Goal: Task Accomplishment & Management: Complete application form

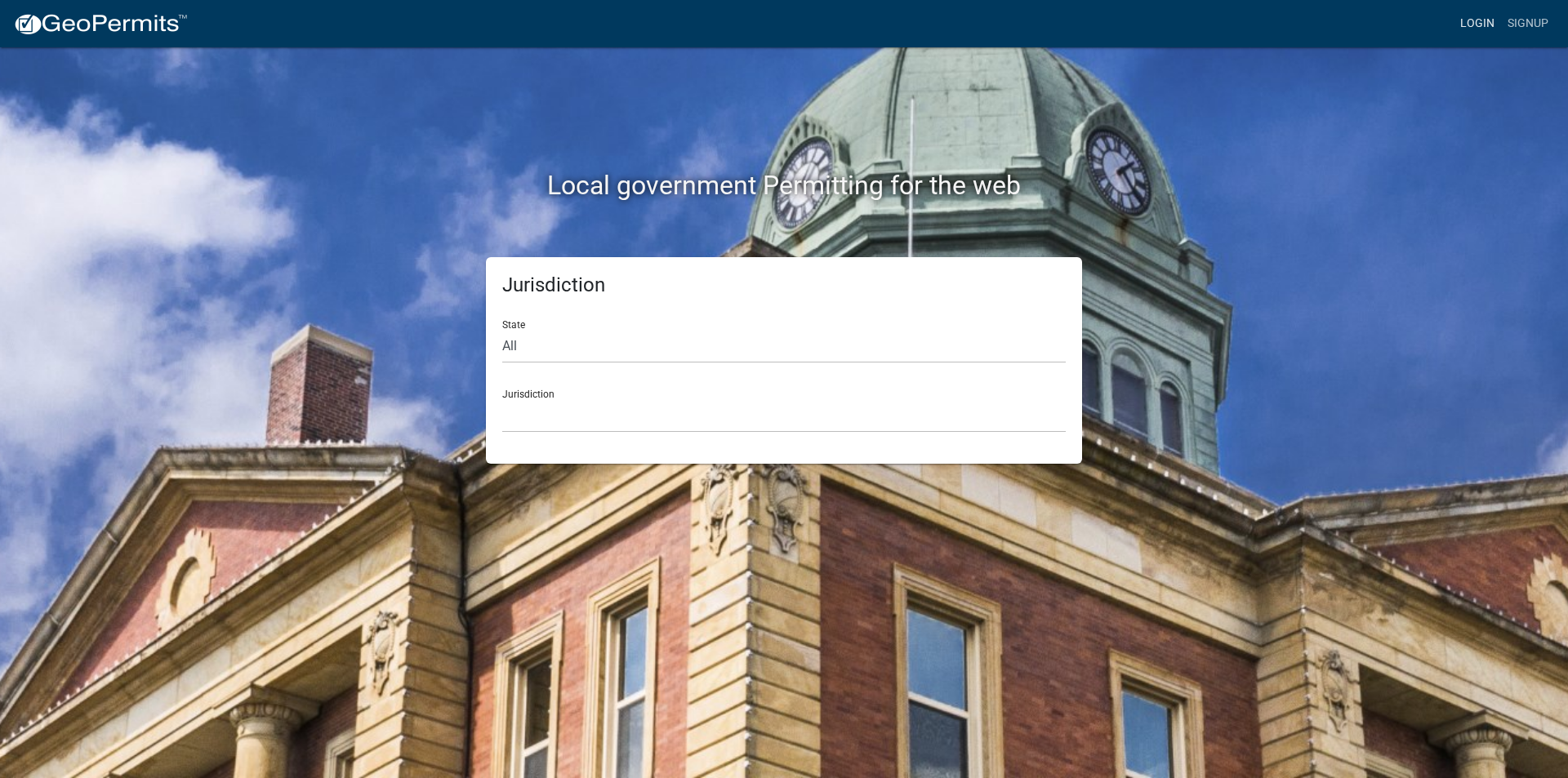
click at [1473, 24] on link "Login" at bounding box center [1476, 23] width 47 height 31
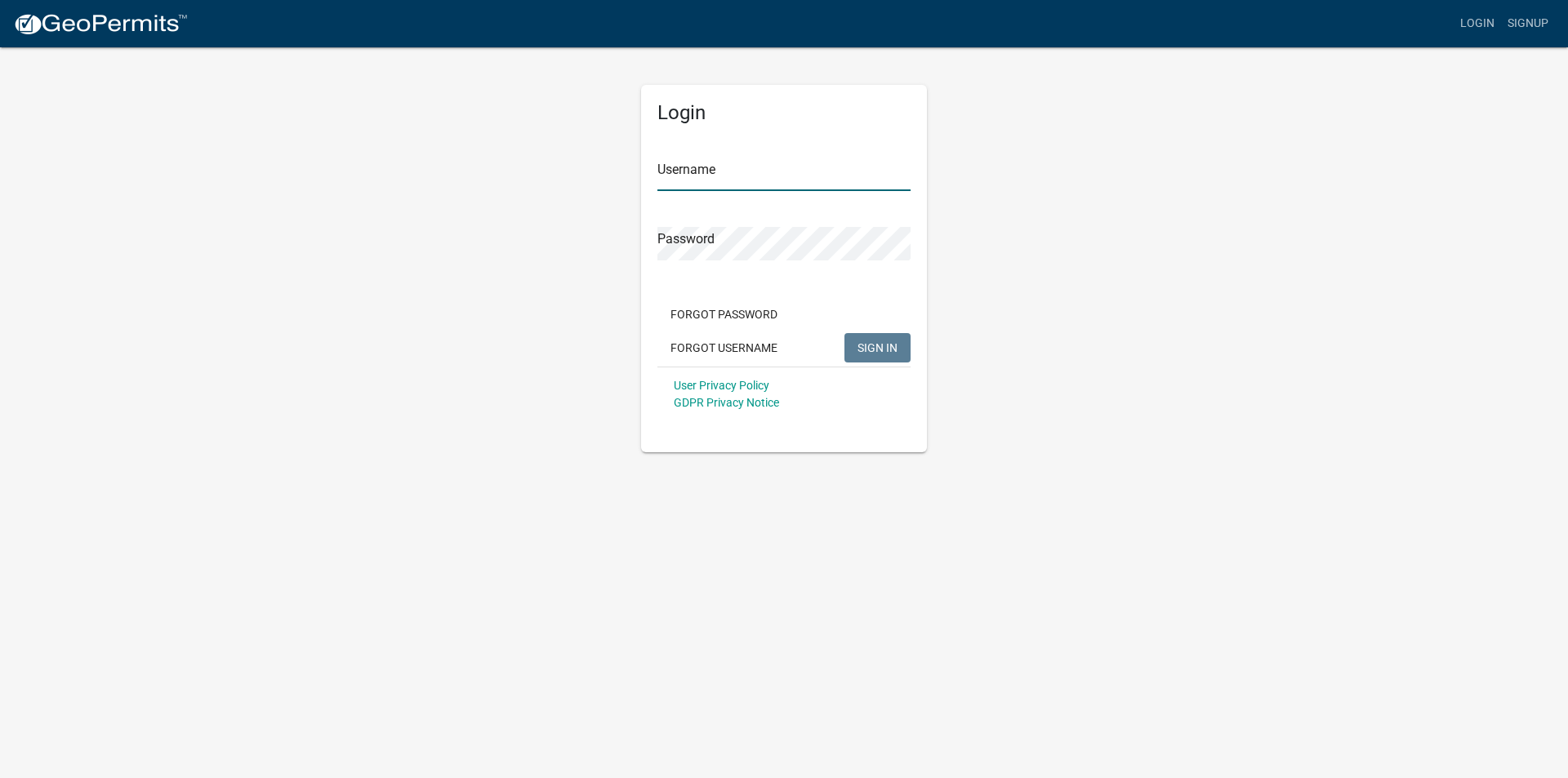
type input "mmcdonnell"
click at [879, 354] on span "SIGN IN" at bounding box center [877, 347] width 40 height 14
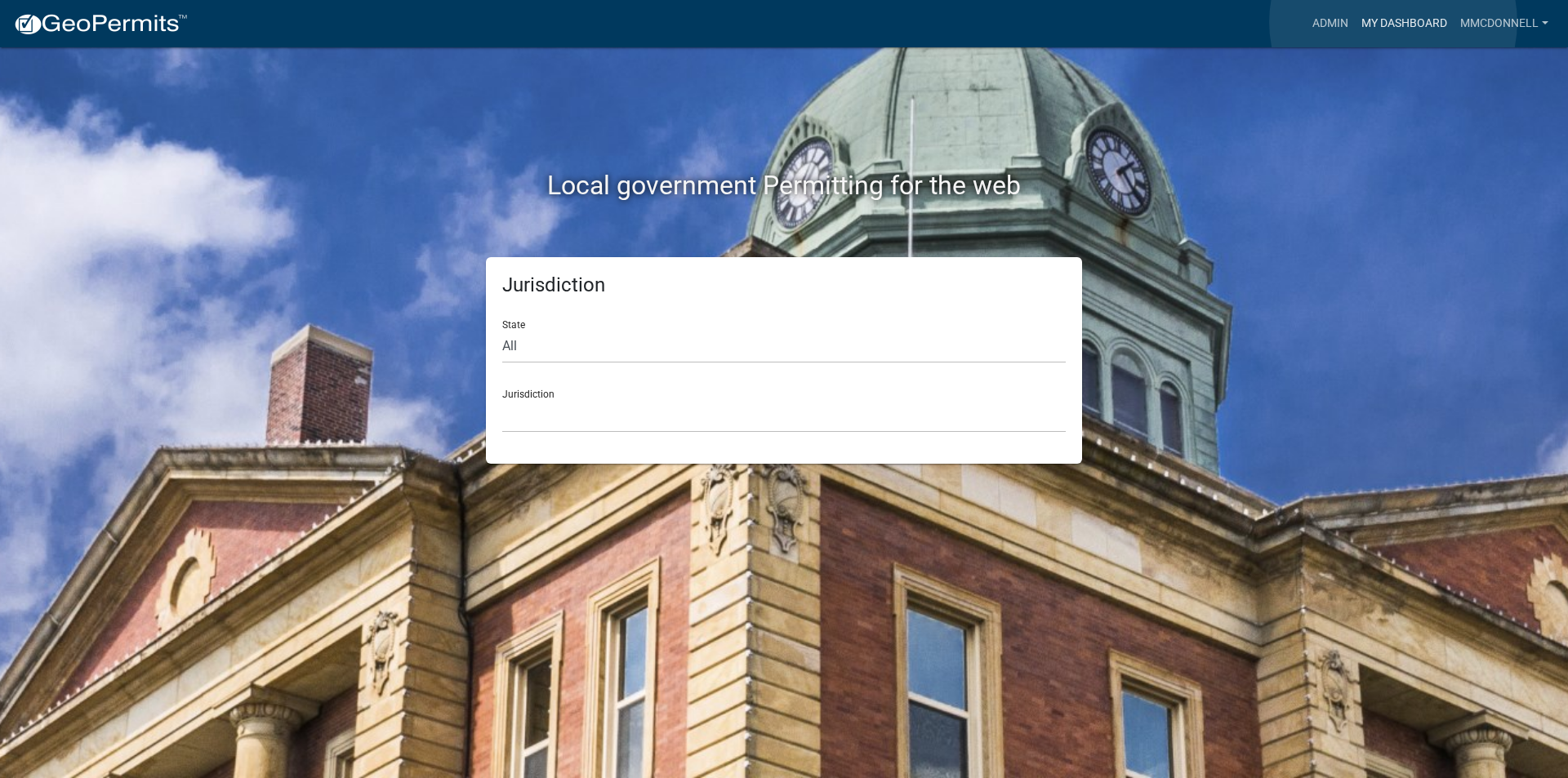
click at [1393, 22] on link "My Dashboard" at bounding box center [1404, 23] width 99 height 31
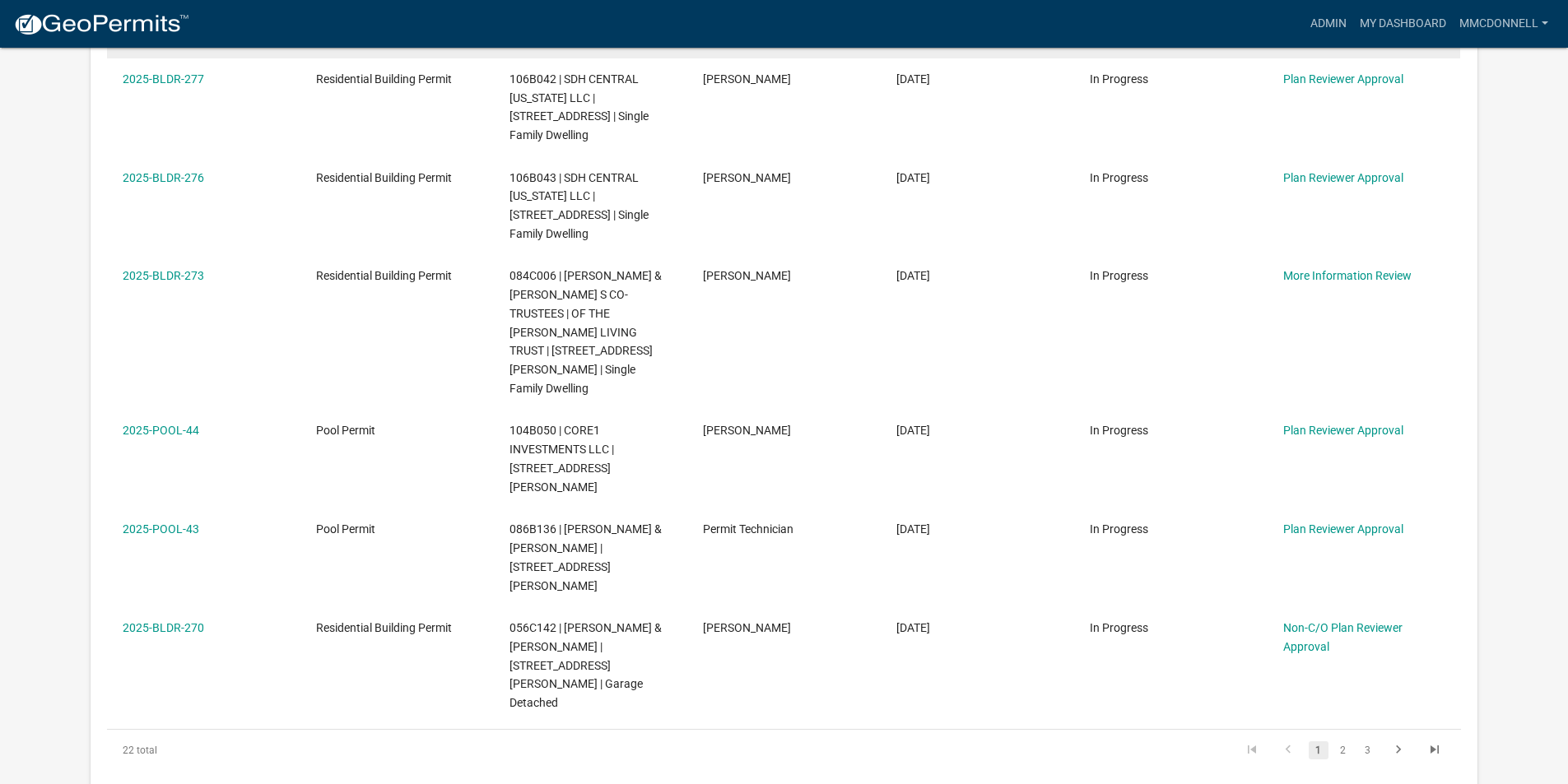
scroll to position [988, 0]
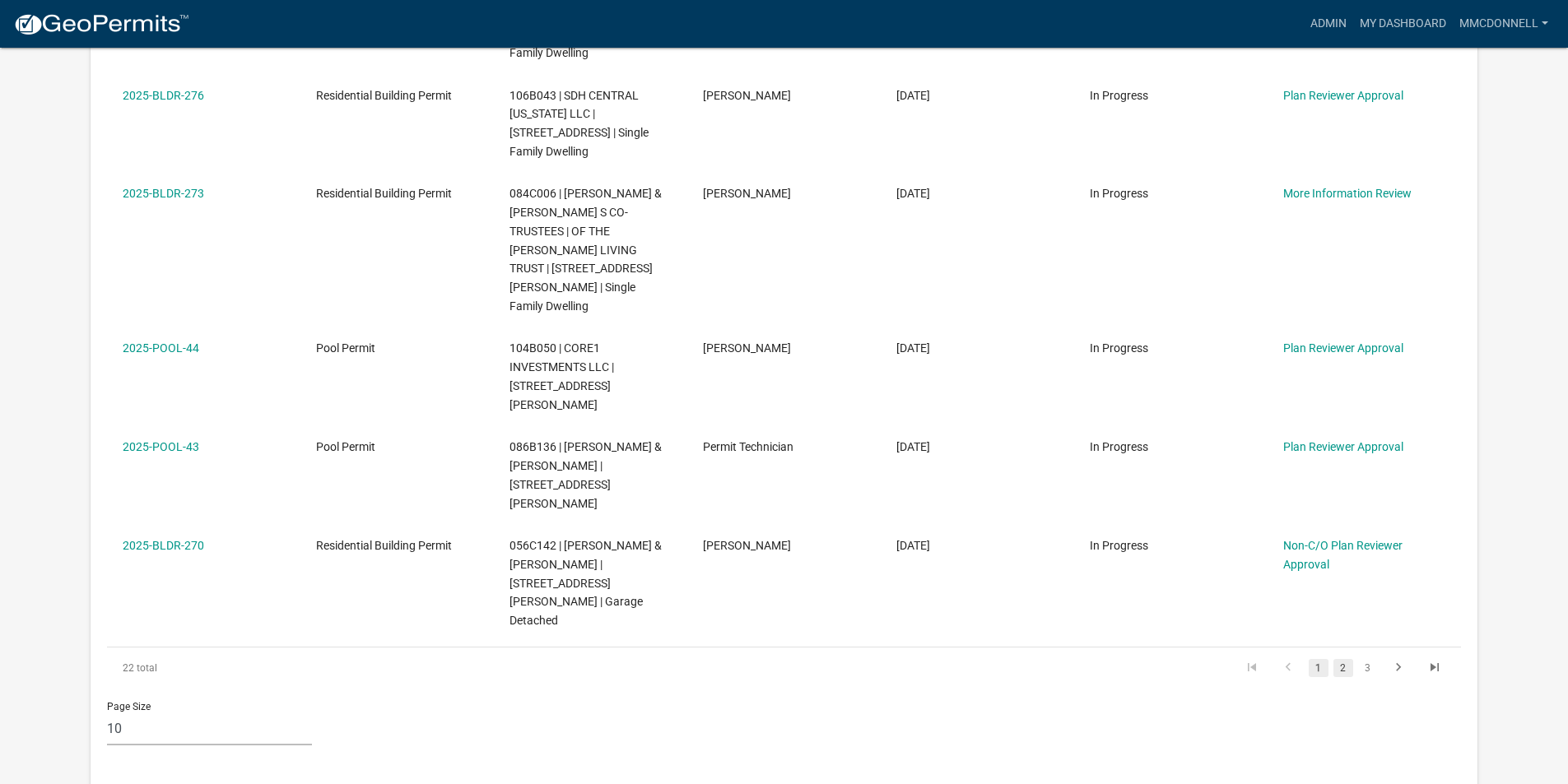
click at [1344, 659] on link "2" at bounding box center [1343, 668] width 19 height 19
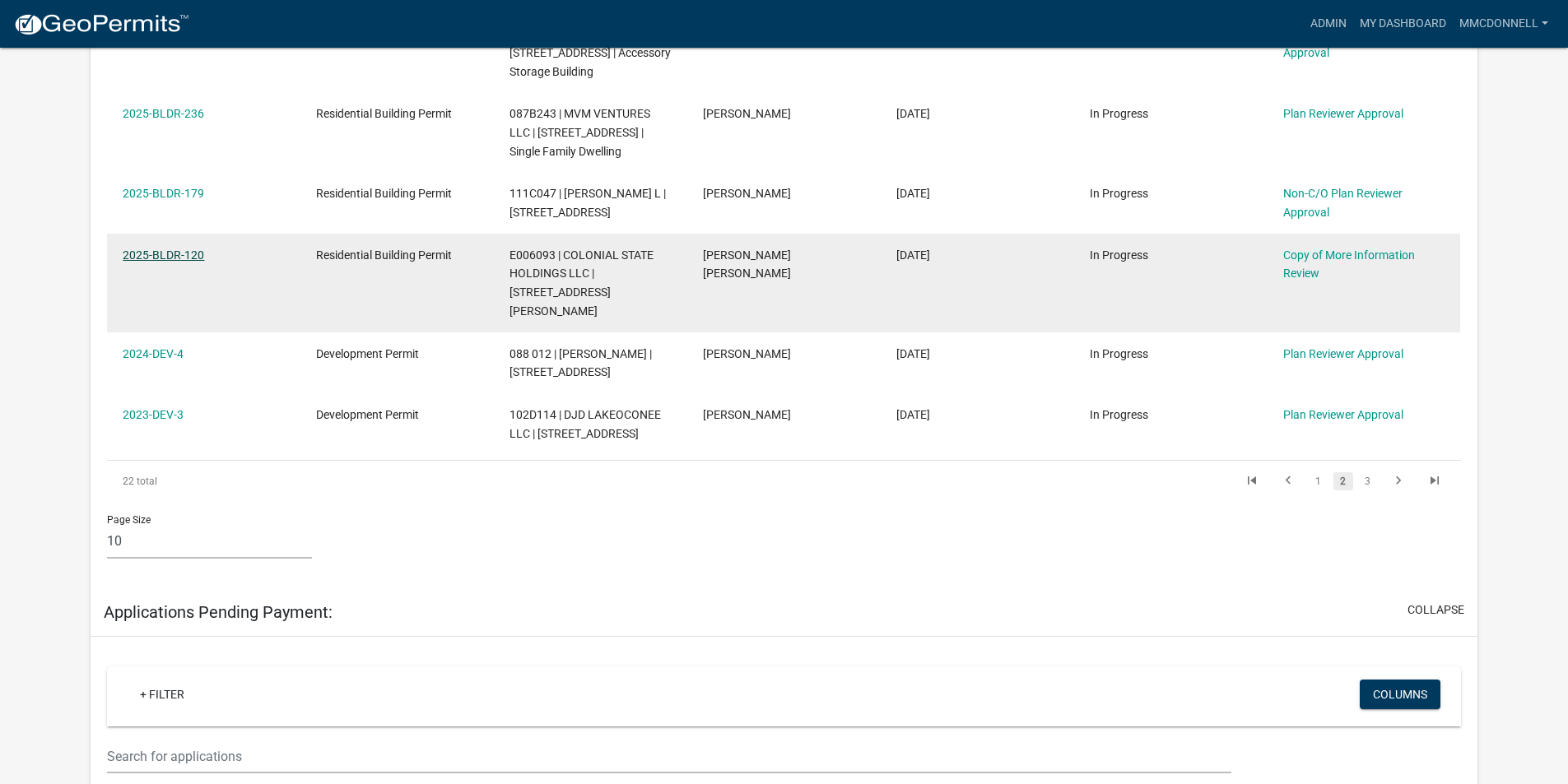
click at [162, 248] on link "2025-BLDR-120" at bounding box center [164, 255] width 82 height 14
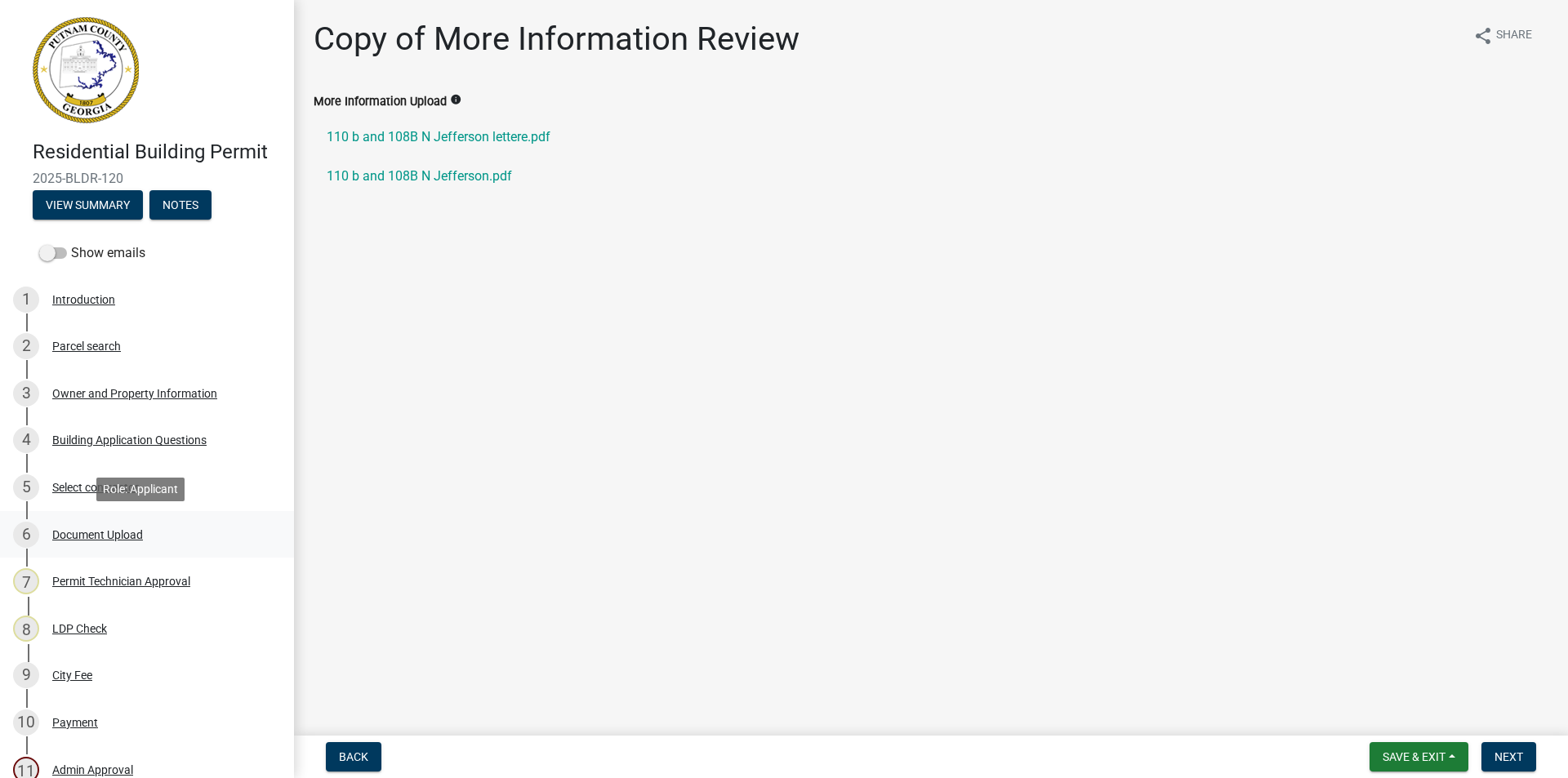
click at [25, 532] on div "6" at bounding box center [26, 534] width 26 height 26
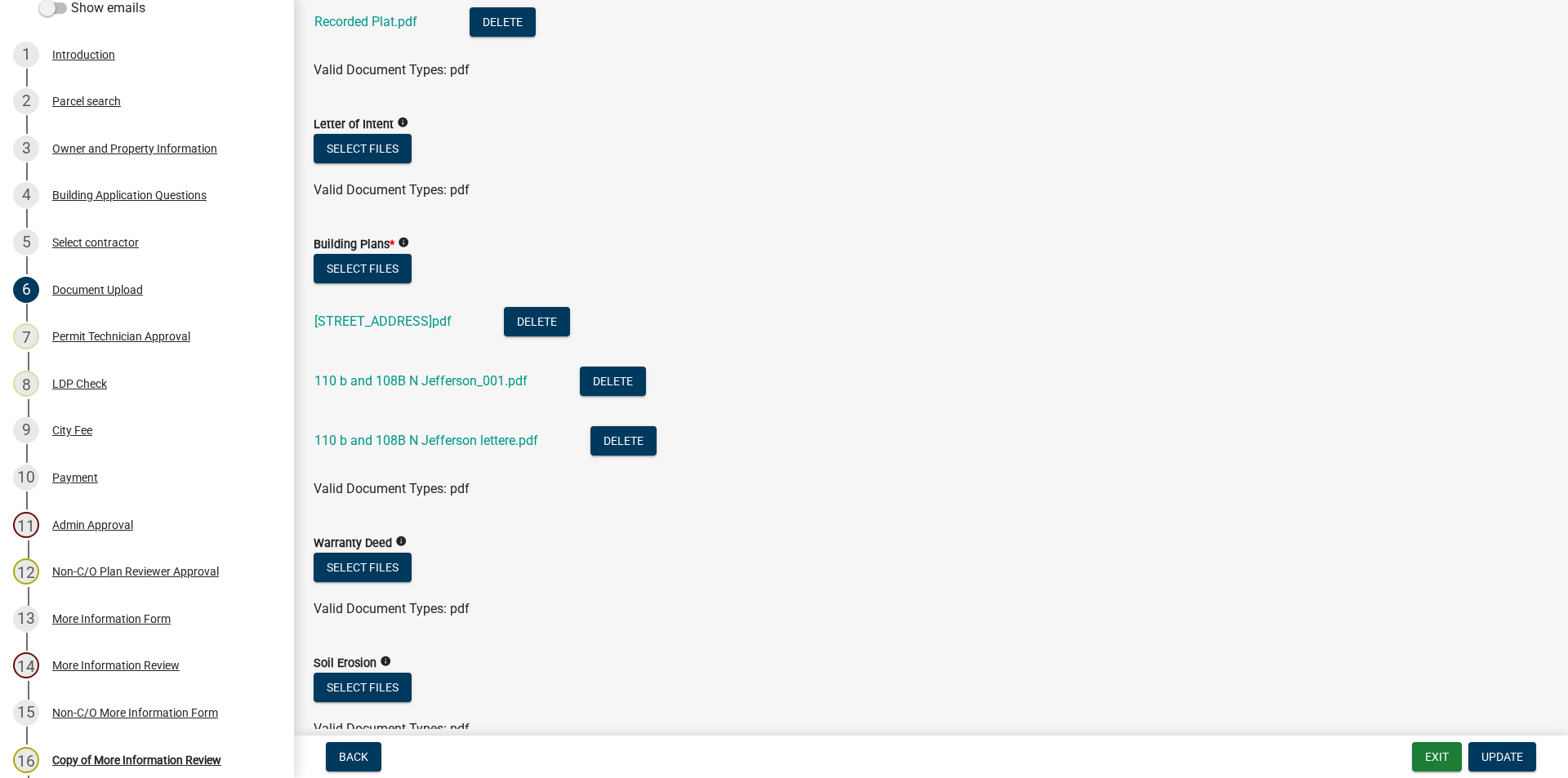
scroll to position [817, 0]
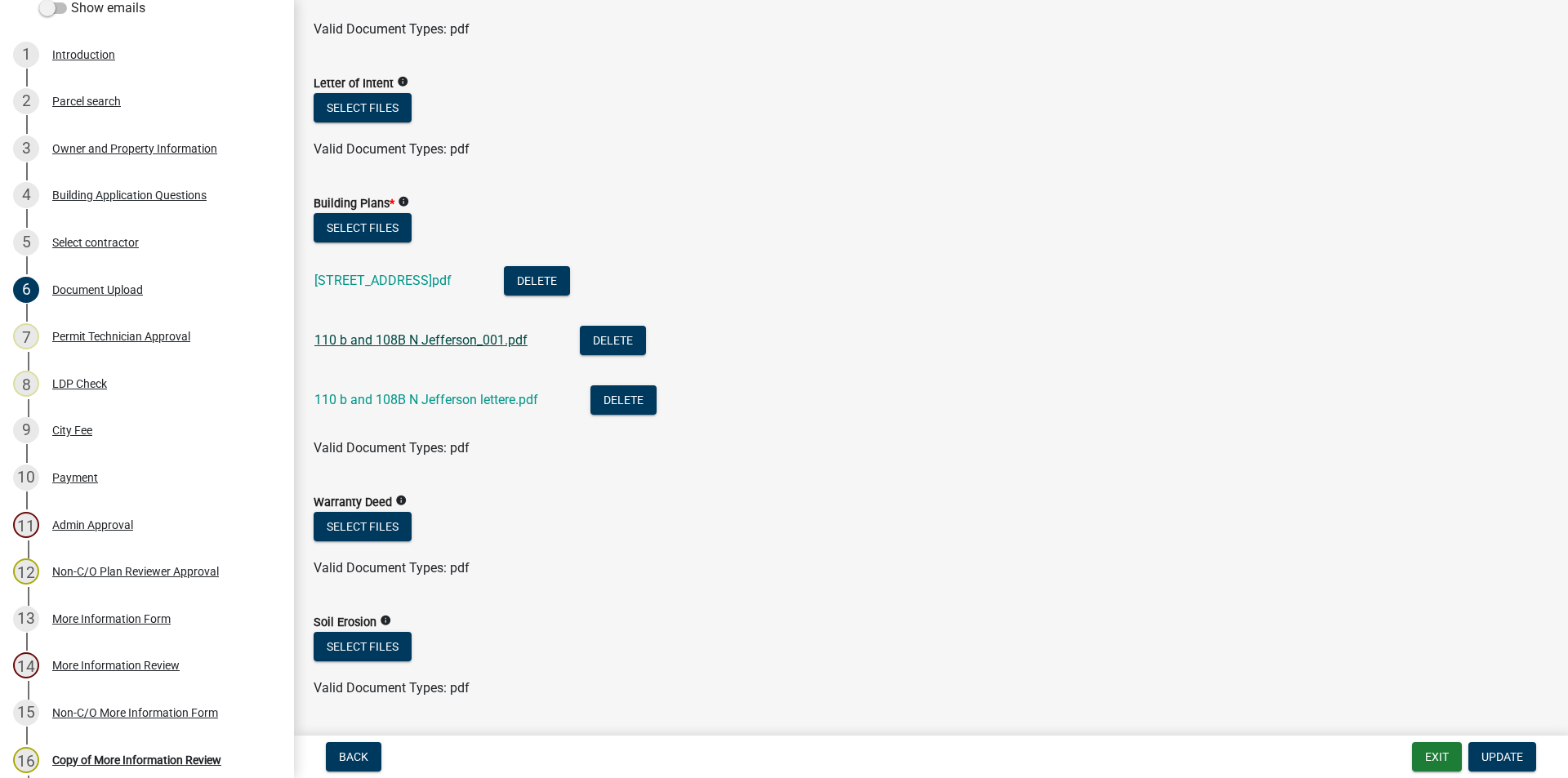
click at [378, 338] on link "110 b and 108B N Jefferson_001.pdf" at bounding box center [421, 340] width 213 height 15
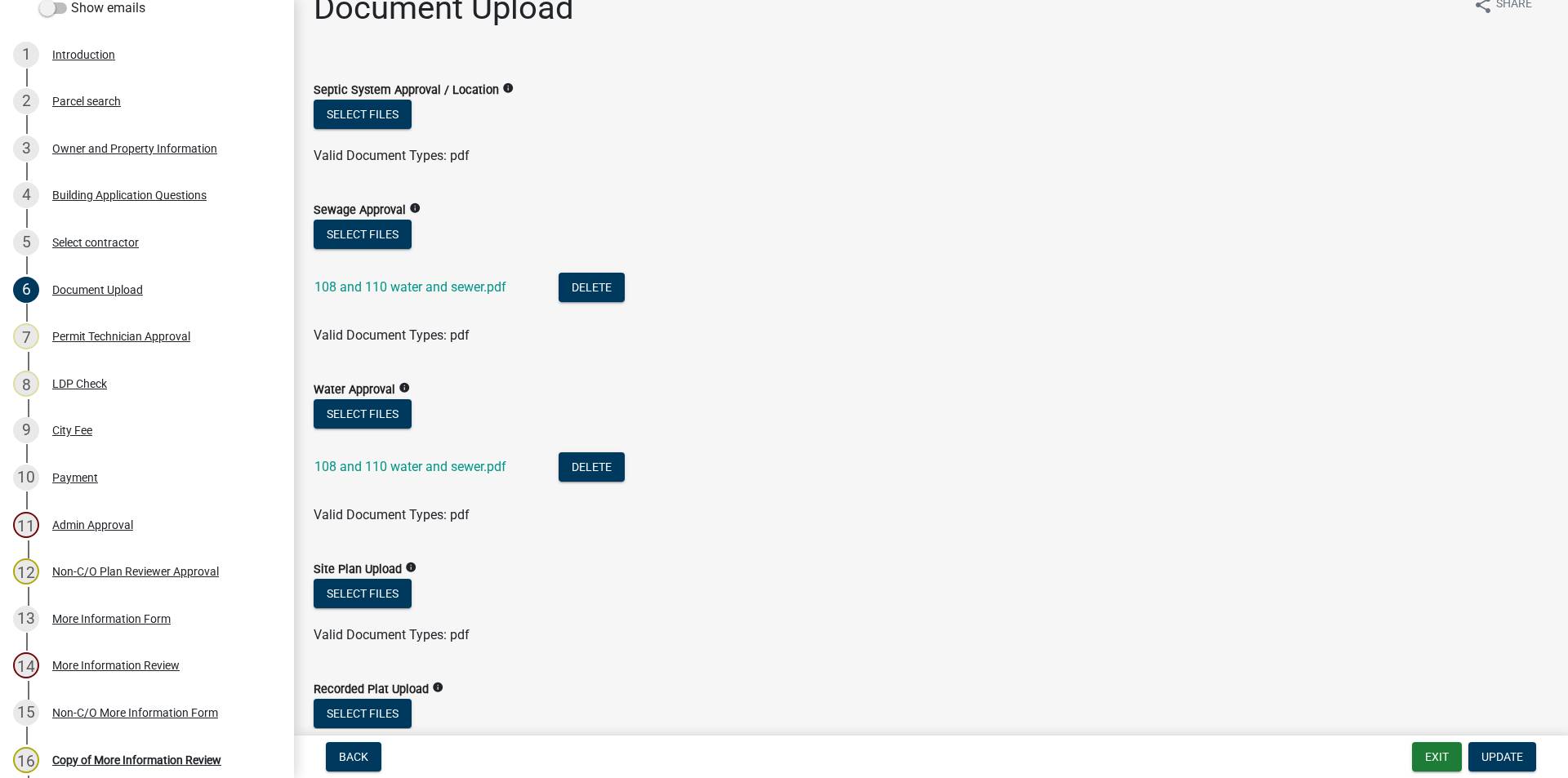
scroll to position [0, 0]
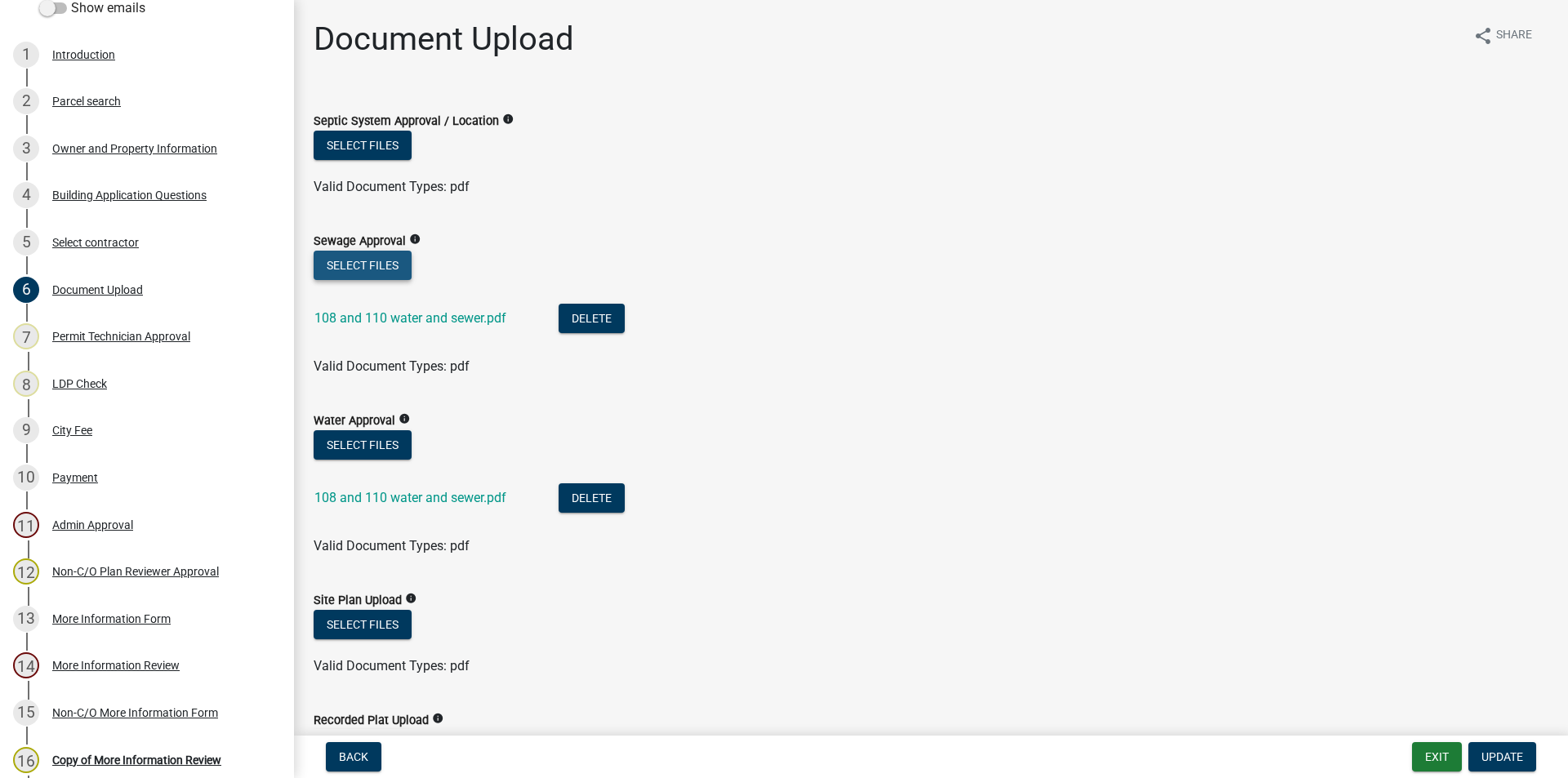
click at [352, 265] on button "Select files" at bounding box center [362, 265] width 98 height 29
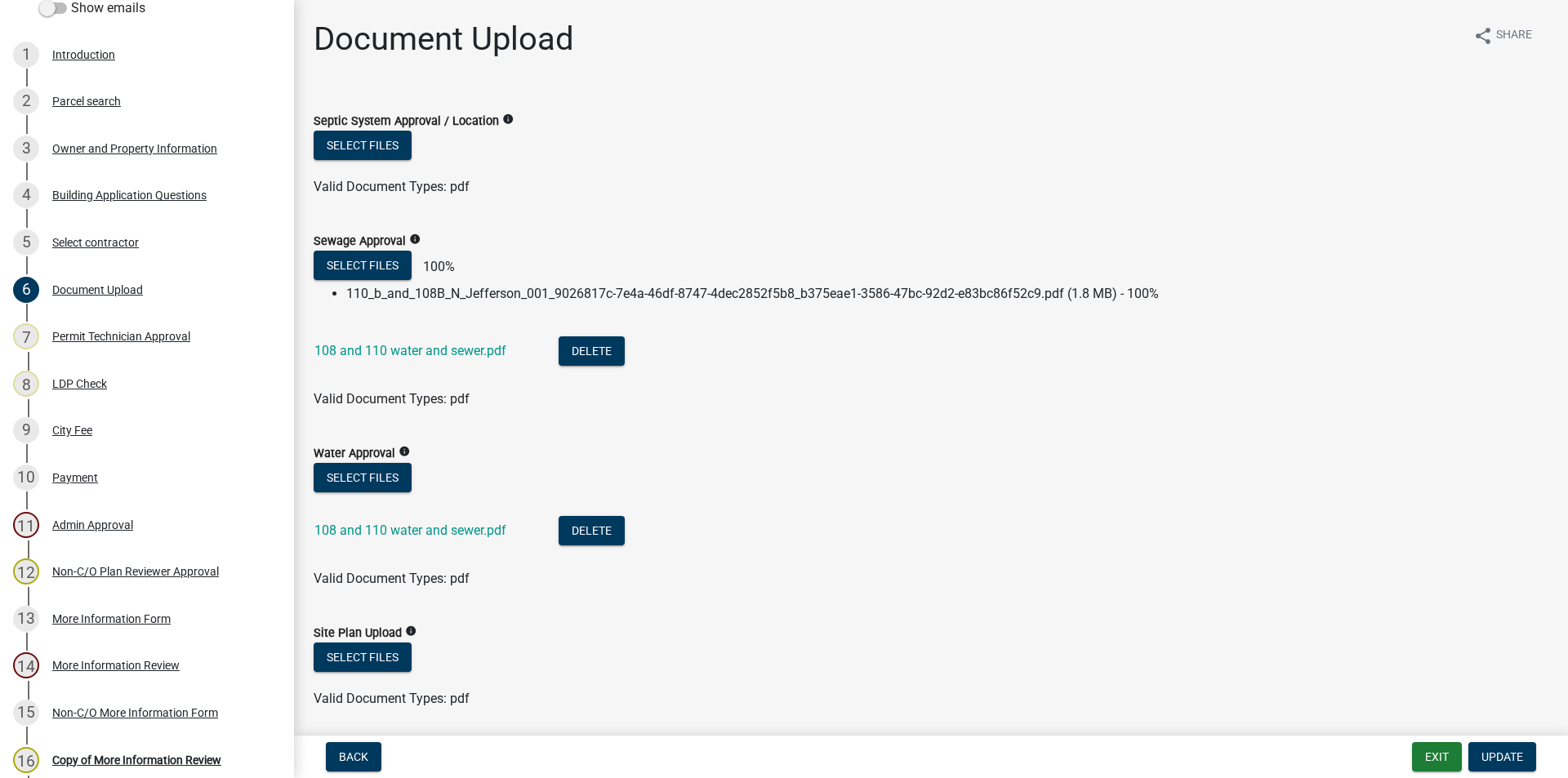
click at [1169, 290] on li "110_b_and_108B_N_Jefferson_001_9026817c-7e4a-46df-8747-4dec2852f5b8_b375eae1-35…" at bounding box center [946, 294] width 1202 height 19
click at [363, 297] on li "110_b_and_108B_N_Jefferson_001_9026817c-7e4a-46df-8747-4dec2852f5b8_b375eae1-35…" at bounding box center [946, 294] width 1202 height 19
click at [903, 298] on li "110_b_and_108B_N_Jefferson_001_9026817c-7e4a-46df-8747-4dec2852f5b8_b375eae1-35…" at bounding box center [946, 294] width 1202 height 19
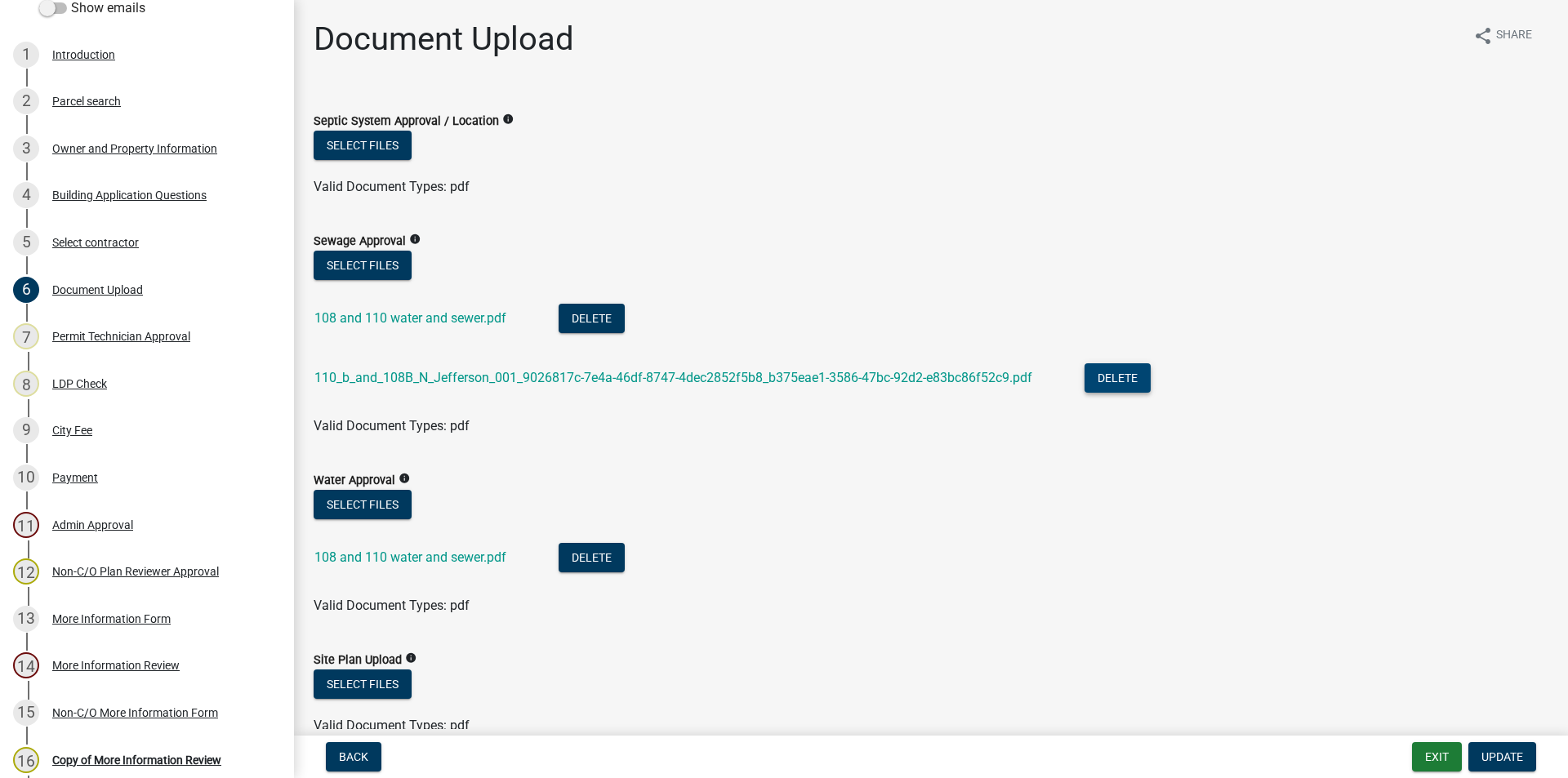
click at [1108, 373] on button "Delete" at bounding box center [1118, 378] width 66 height 29
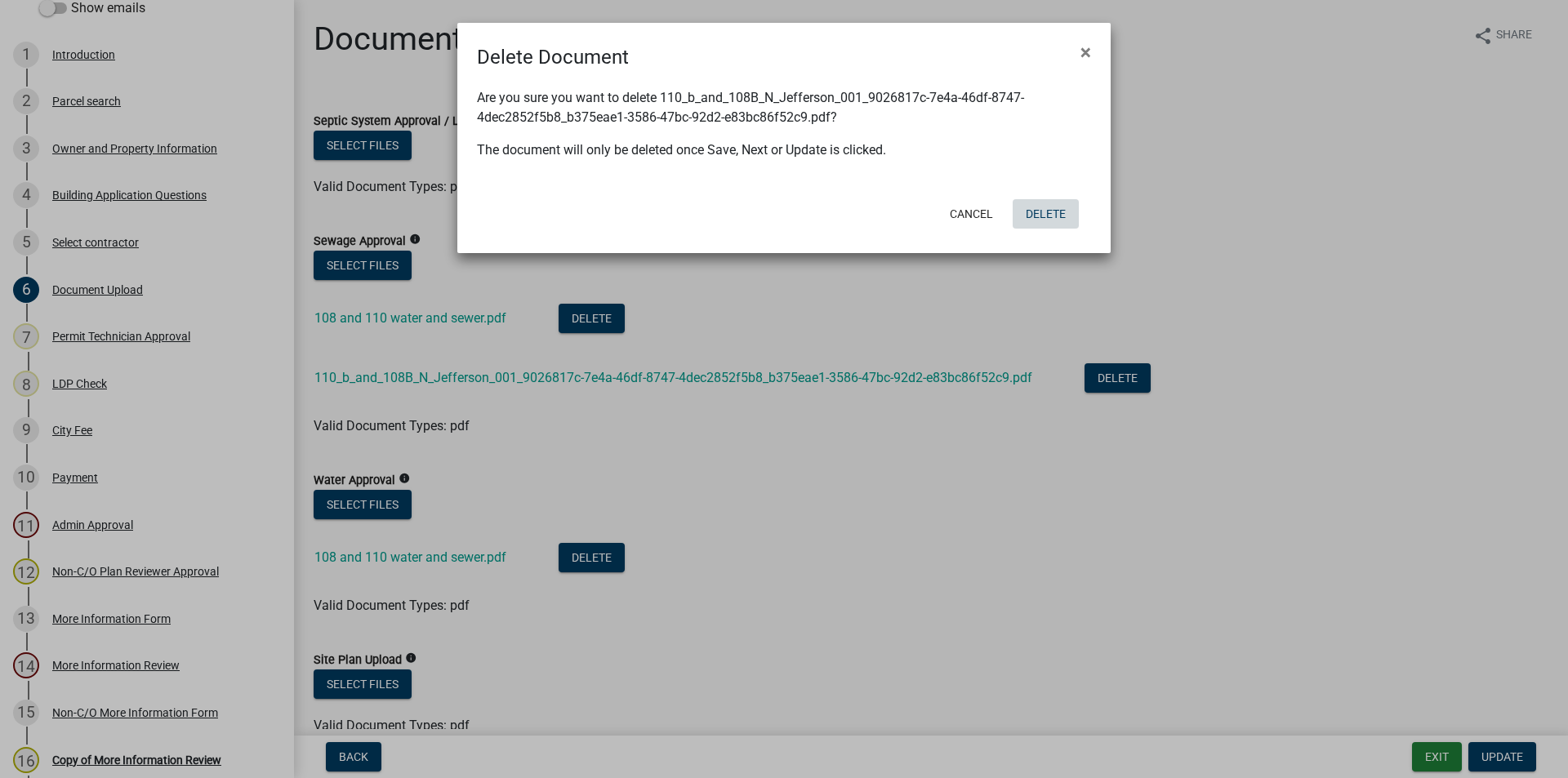
click at [1039, 208] on button "Delete" at bounding box center [1045, 214] width 66 height 29
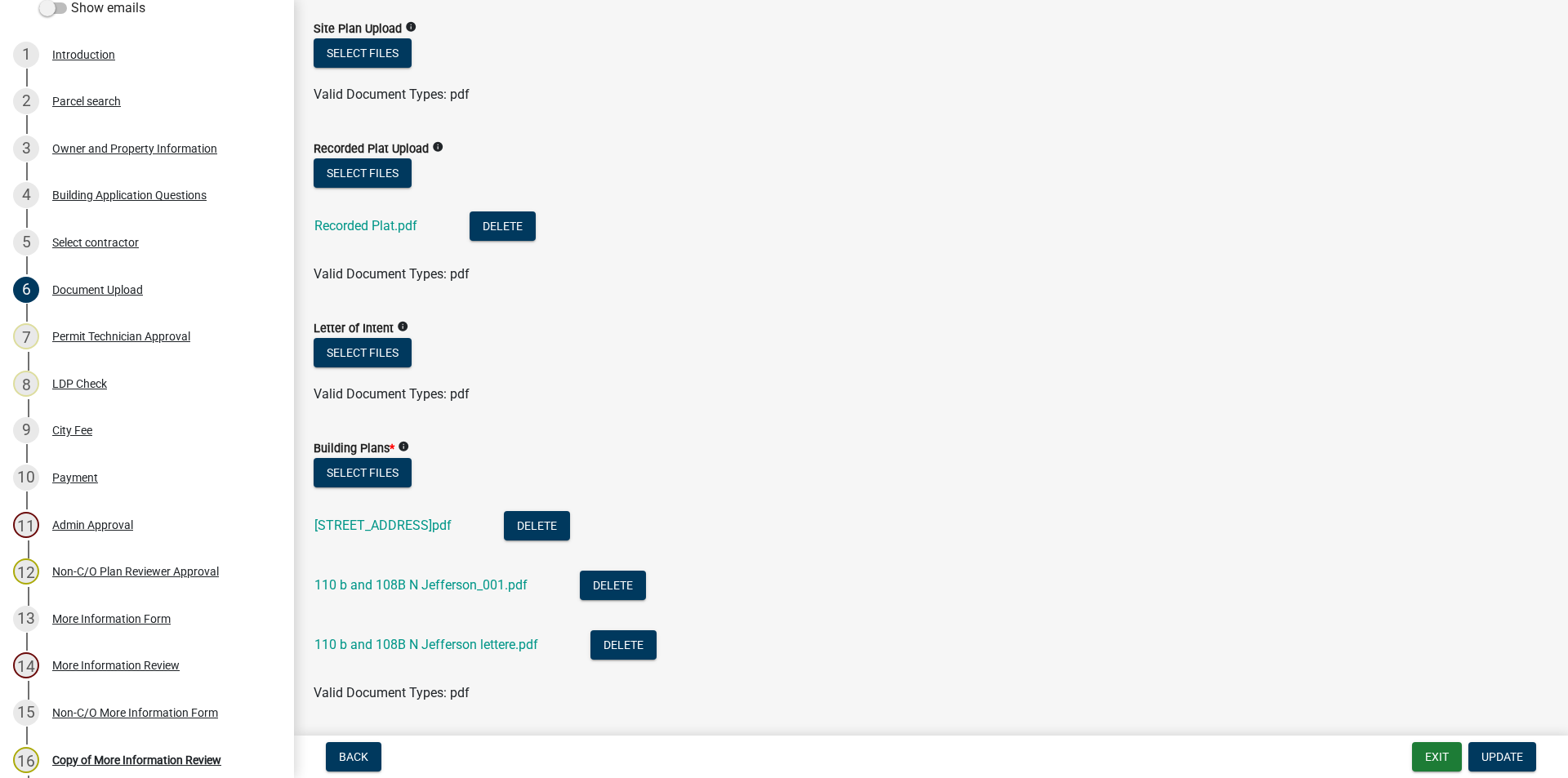
scroll to position [653, 0]
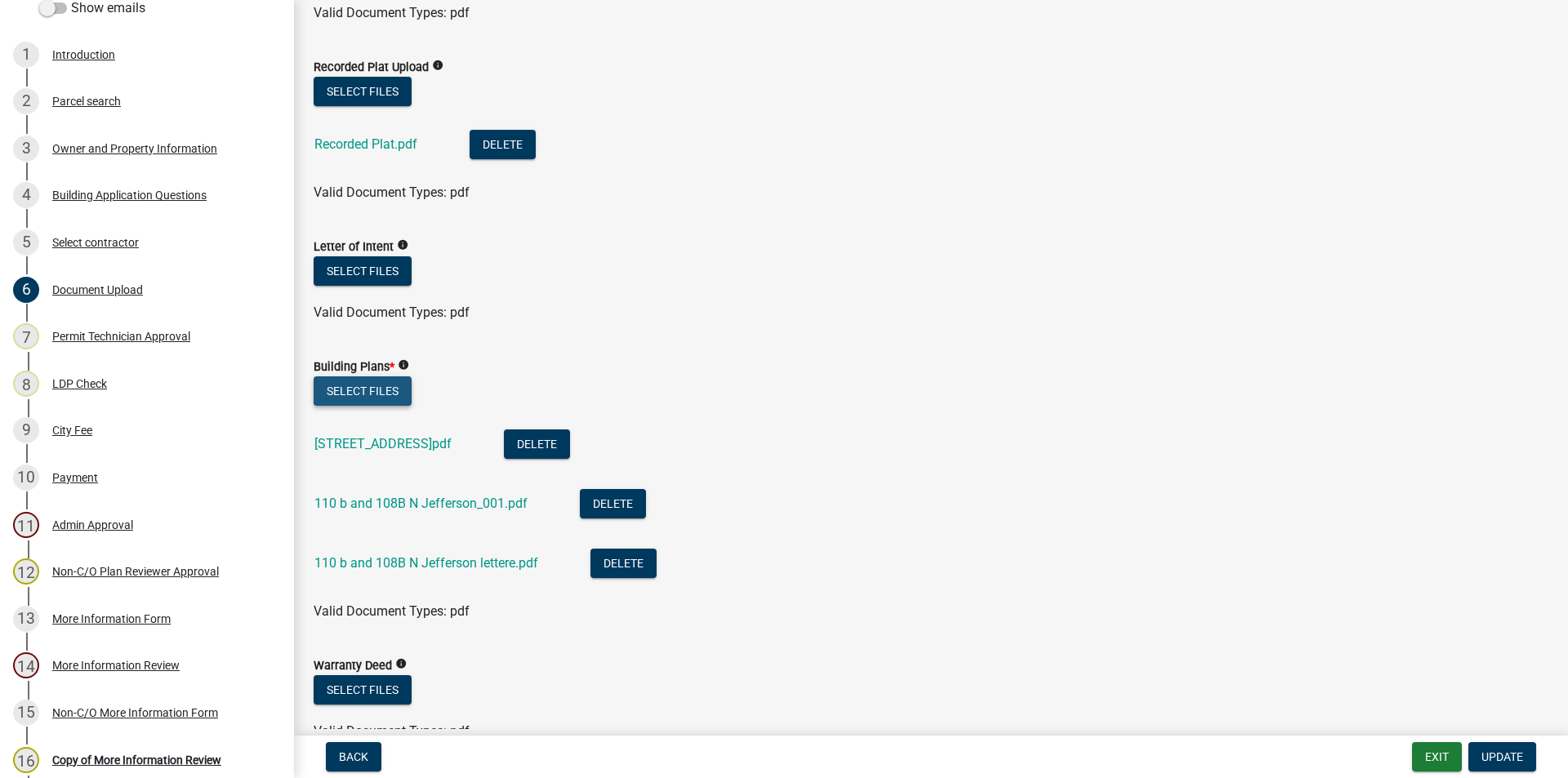
click at [361, 388] on button "Select files" at bounding box center [362, 390] width 98 height 29
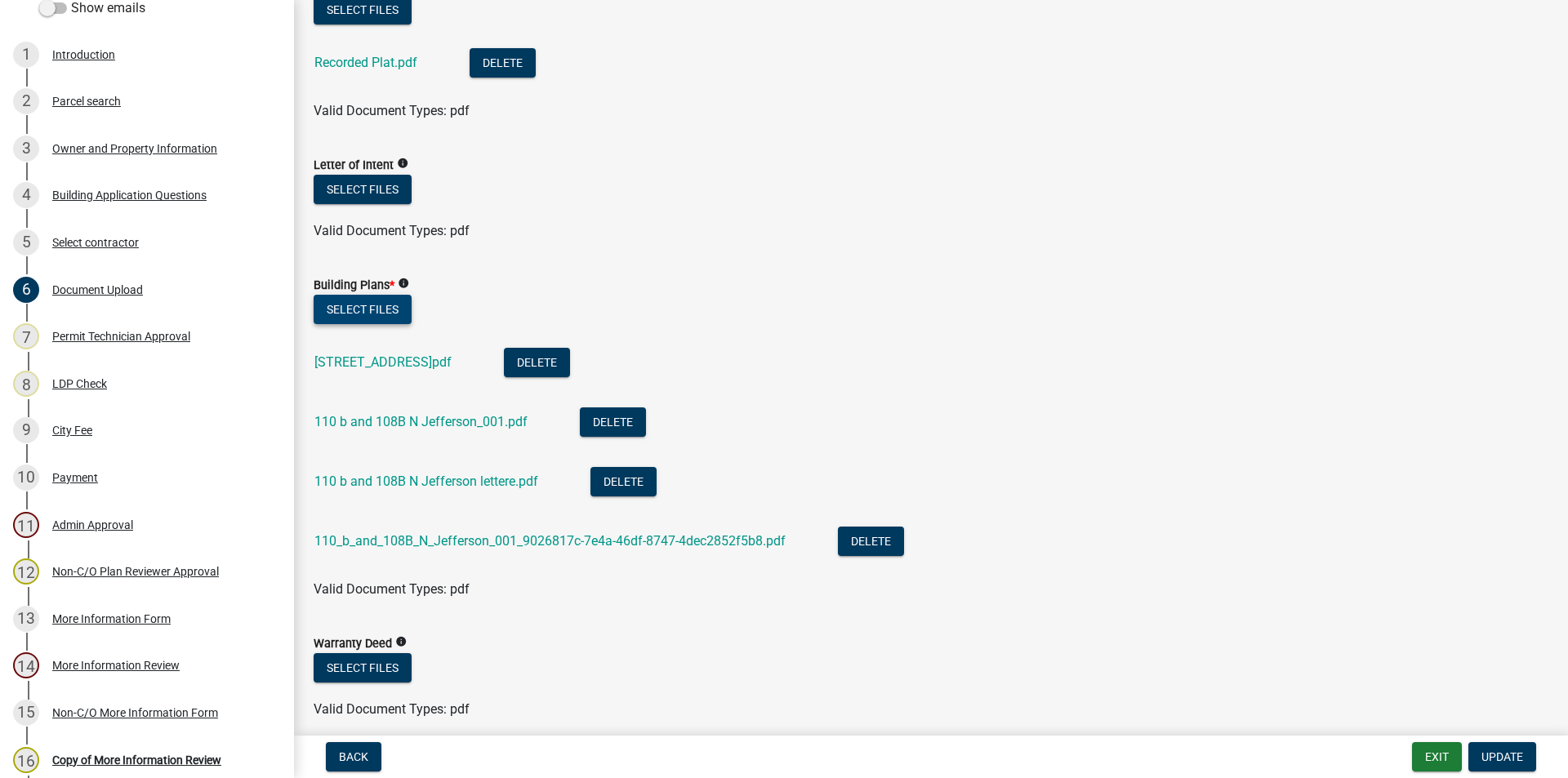
scroll to position [817, 0]
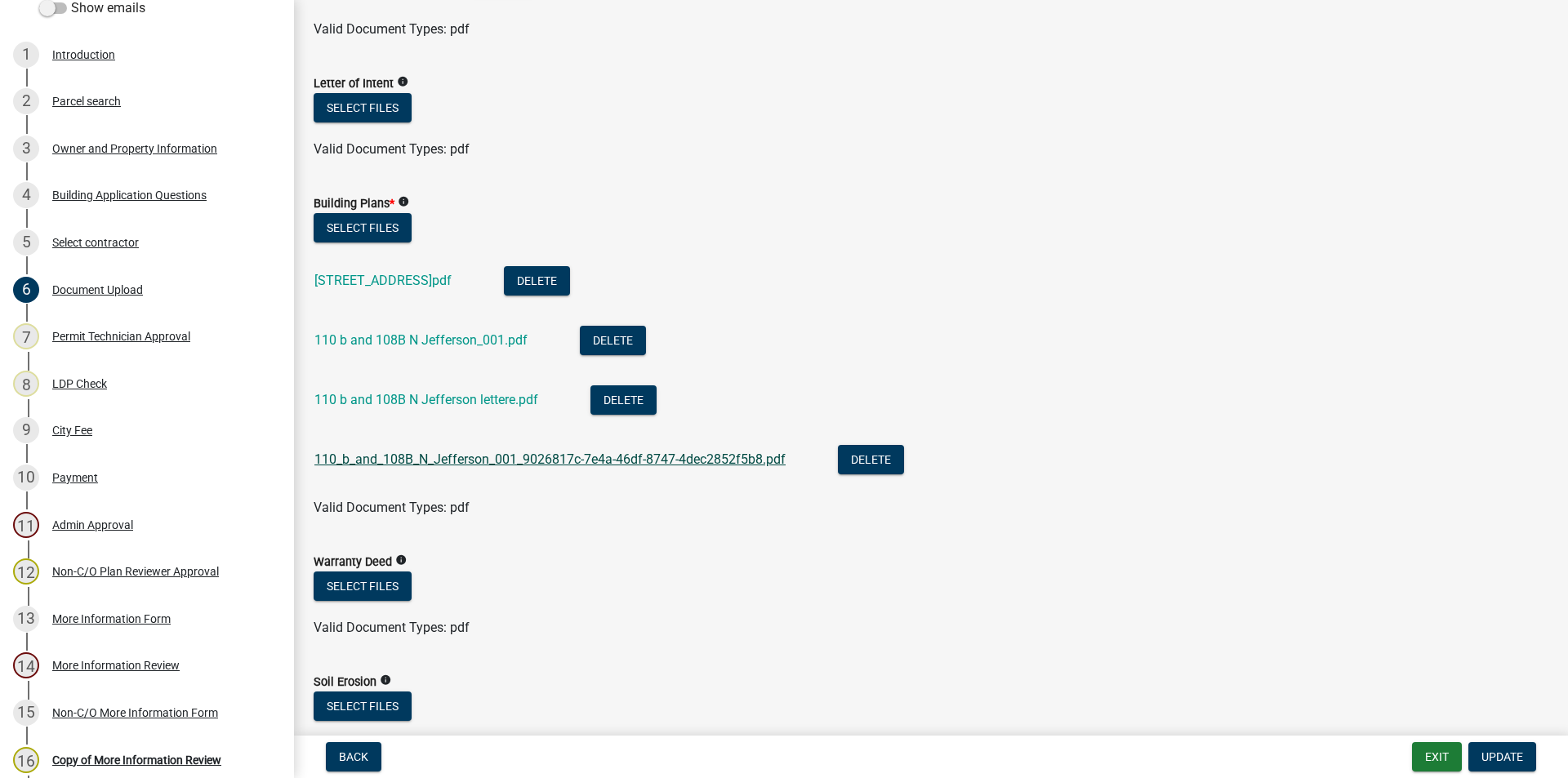
click at [731, 456] on link "110_b_and_108B_N_Jefferson_001_9026817c-7e4a-46df-8747-4dec2852f5b8.pdf" at bounding box center [549, 459] width 471 height 15
click at [380, 227] on button "Select files" at bounding box center [362, 227] width 98 height 29
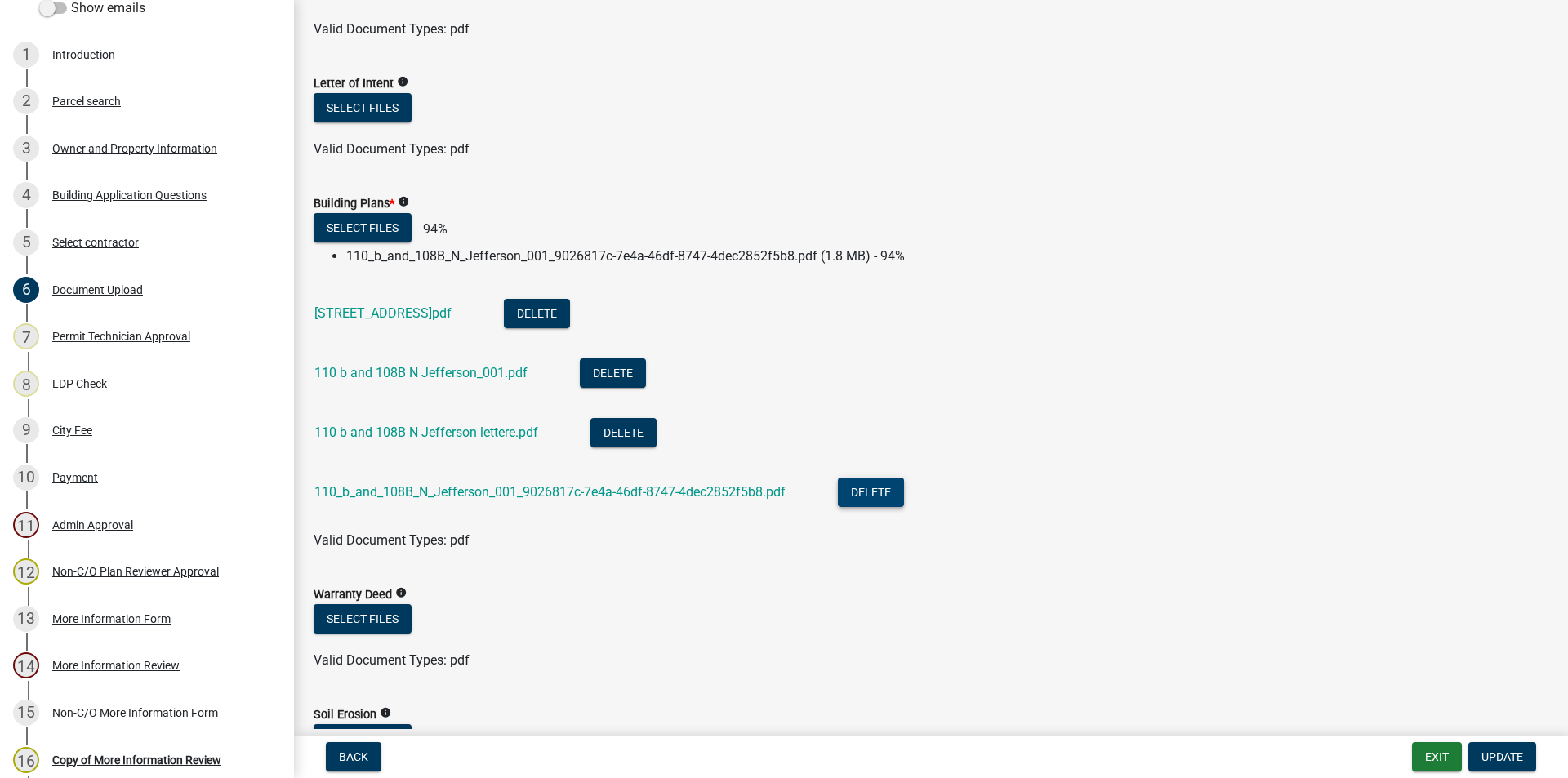
click at [860, 492] on button "Delete" at bounding box center [871, 492] width 66 height 29
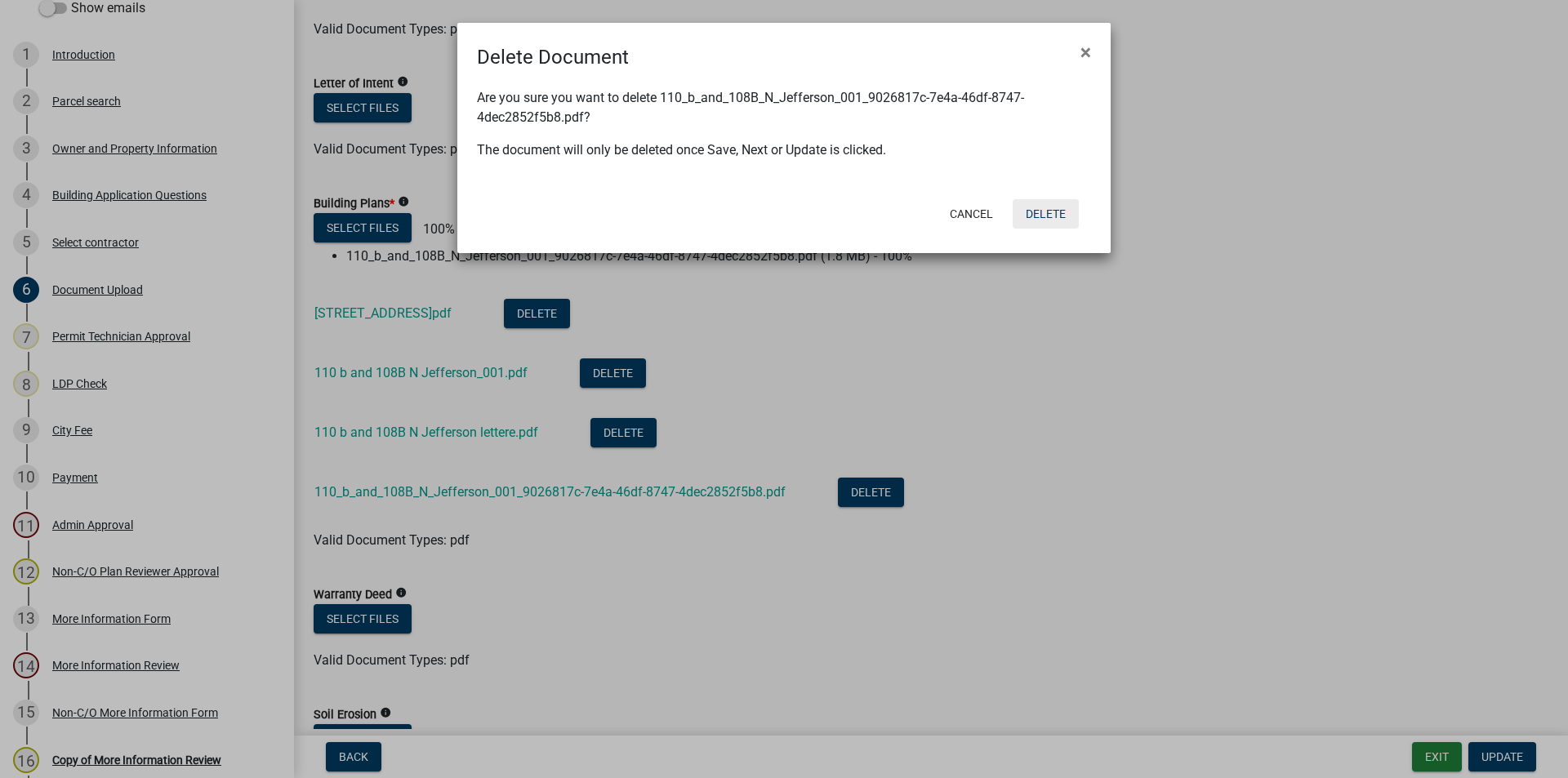
click at [1040, 217] on button "Delete" at bounding box center [1045, 214] width 66 height 29
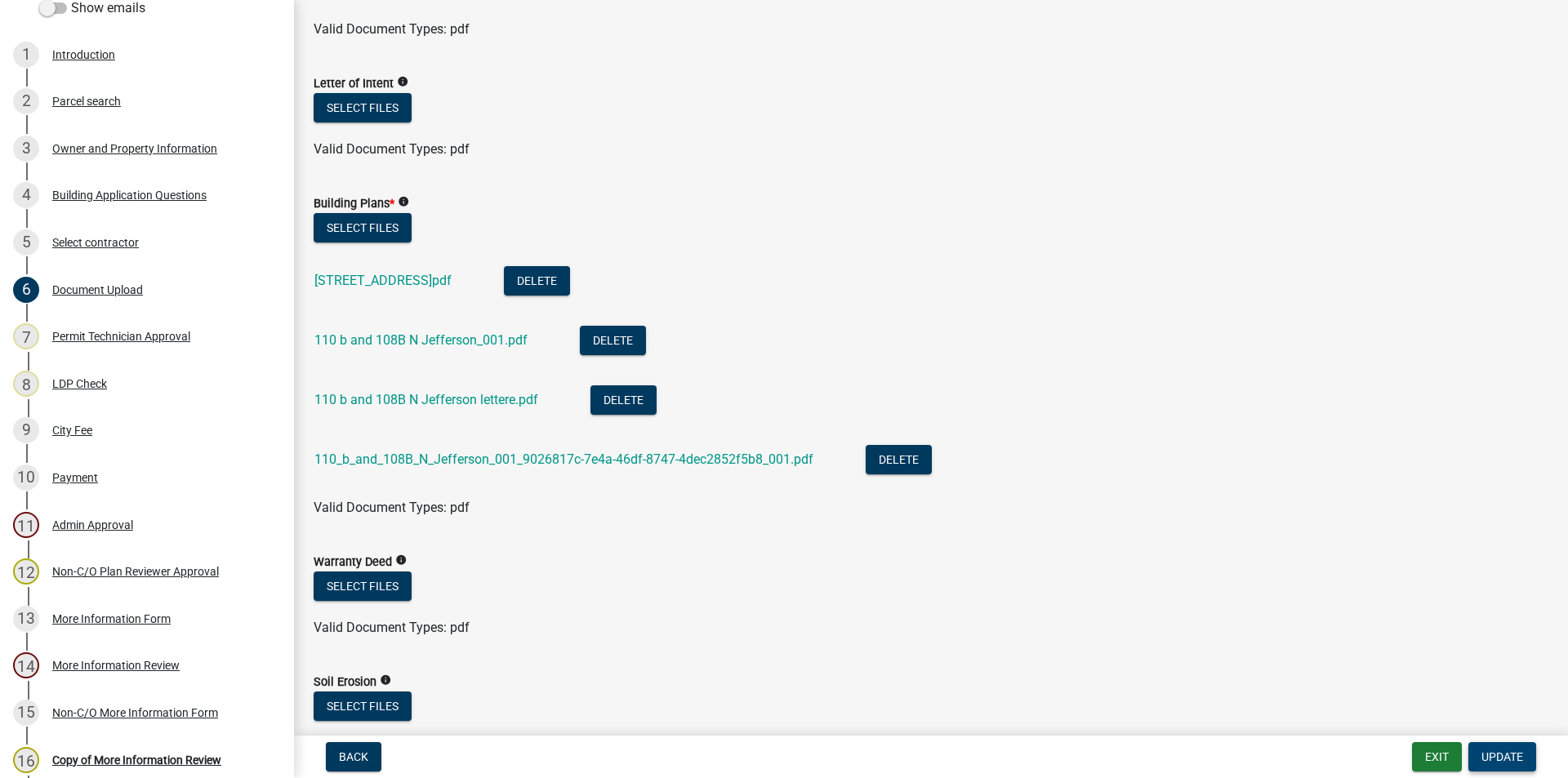
click at [1502, 752] on span "Update" at bounding box center [1501, 757] width 42 height 14
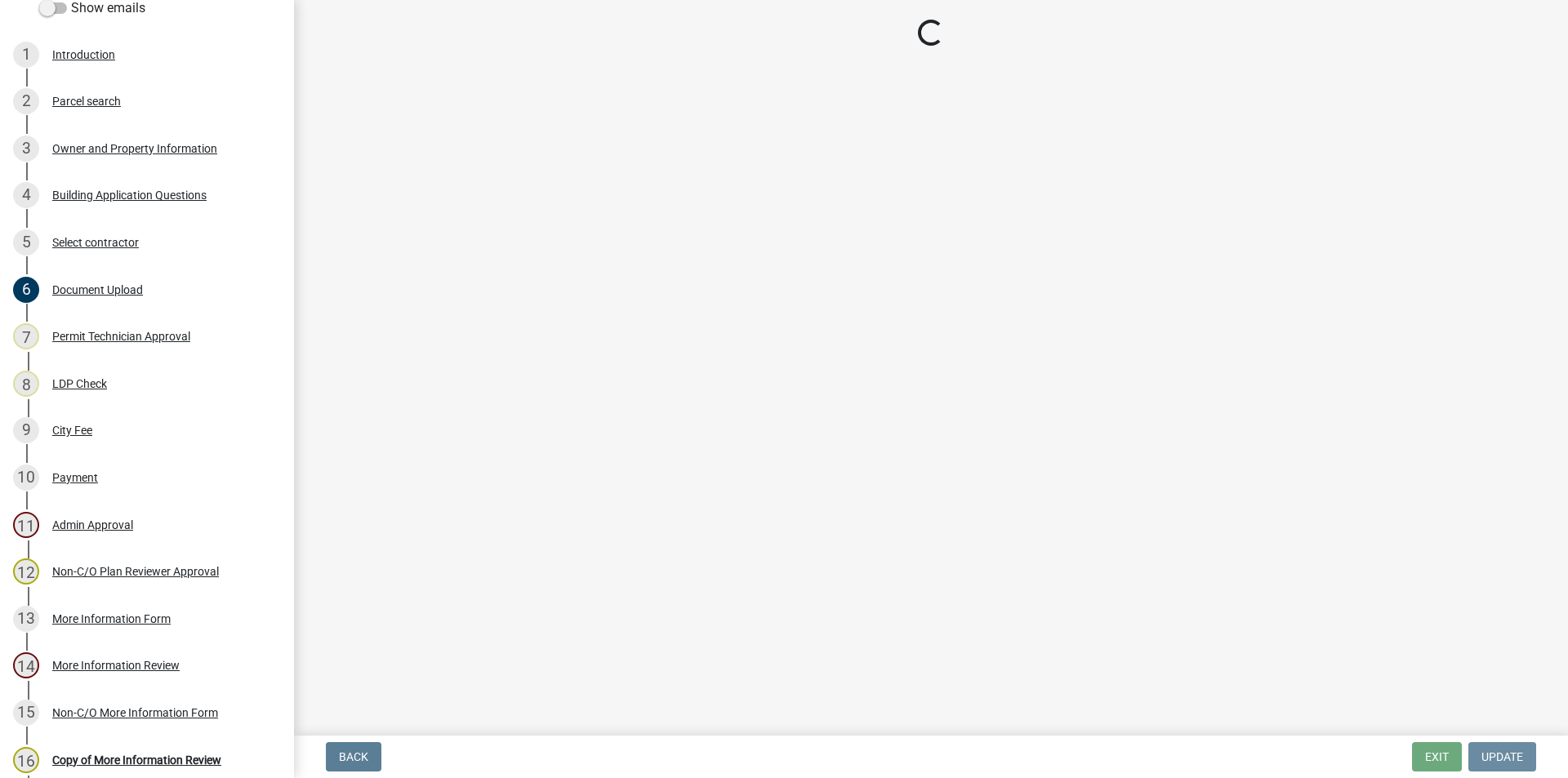
scroll to position [0, 0]
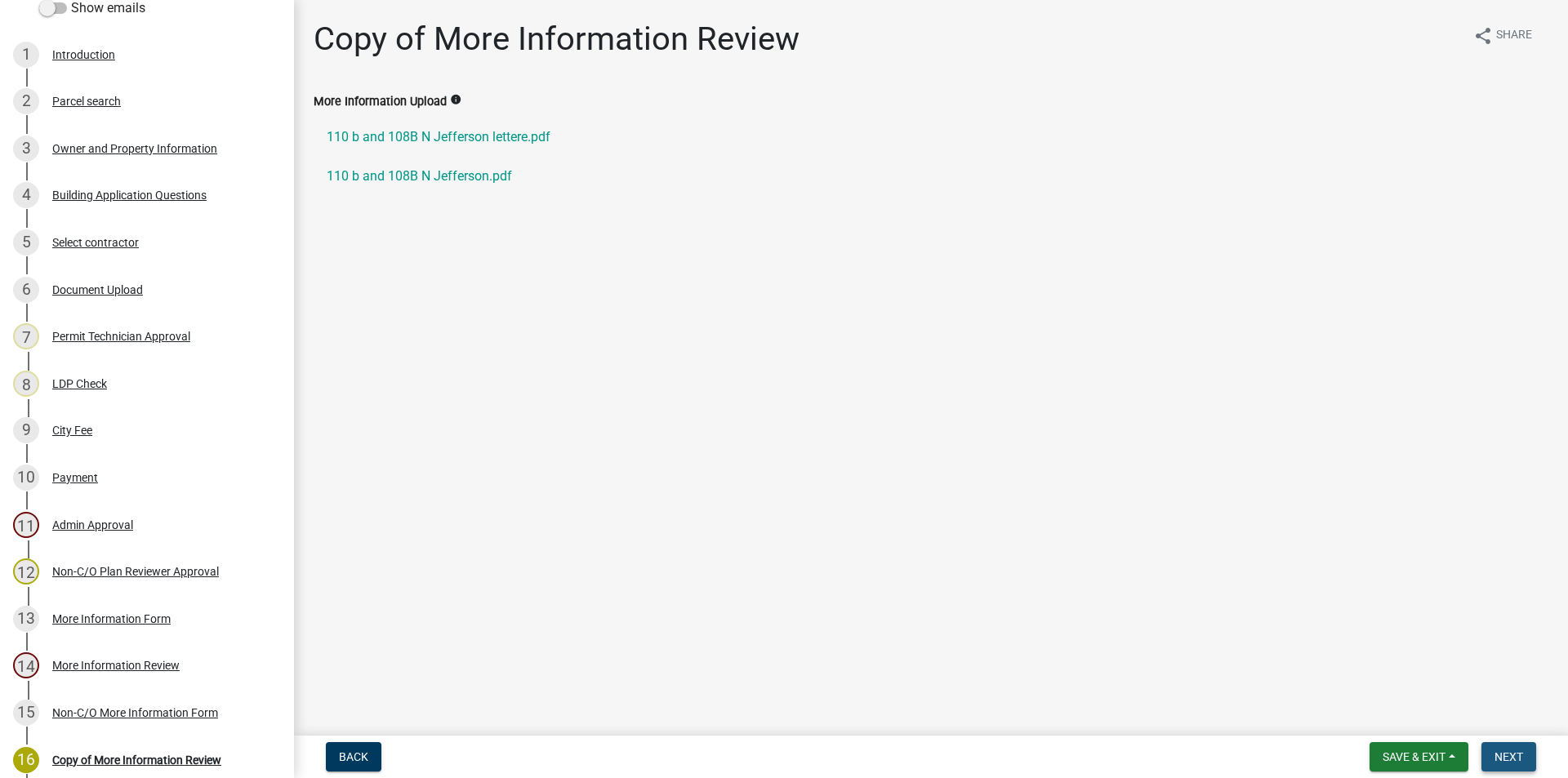
click at [1504, 743] on button "Next" at bounding box center [1508, 757] width 55 height 29
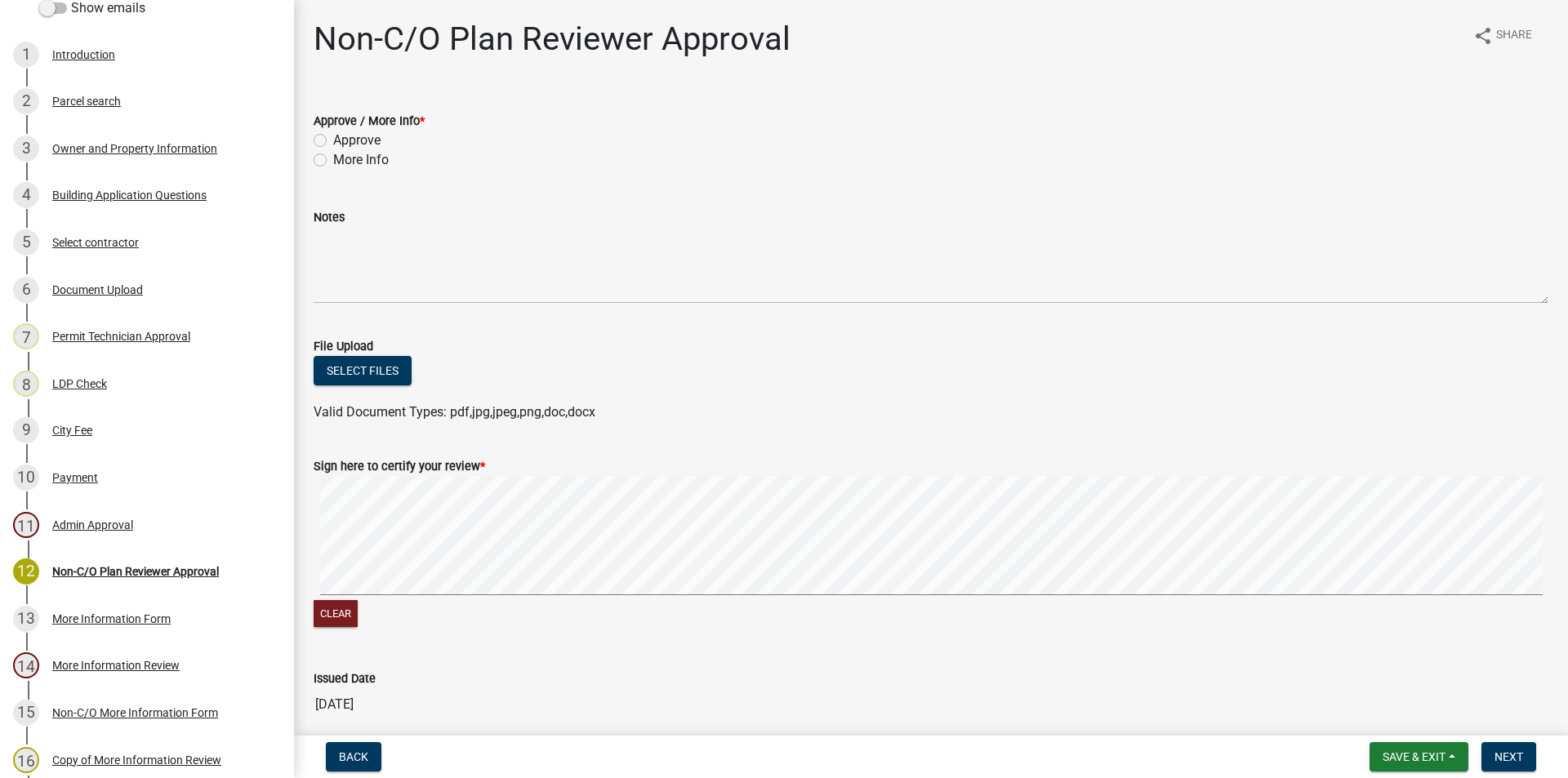
click at [334, 137] on label "Approve" at bounding box center [357, 140] width 47 height 19
click at [334, 137] on input "Approve" at bounding box center [338, 135] width 11 height 11
radio input "true"
click at [366, 367] on button "Select files" at bounding box center [362, 370] width 98 height 29
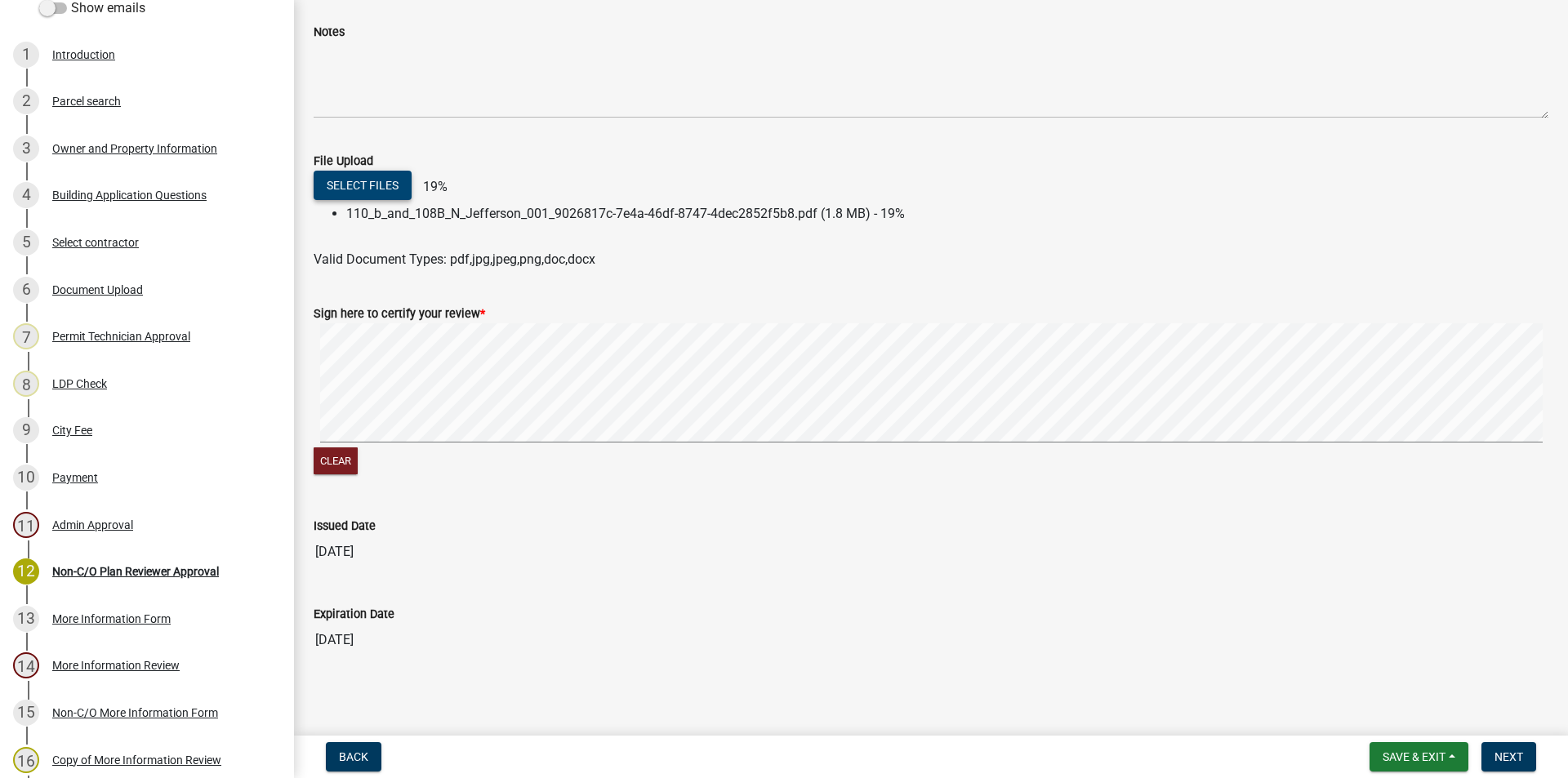
scroll to position [191, 0]
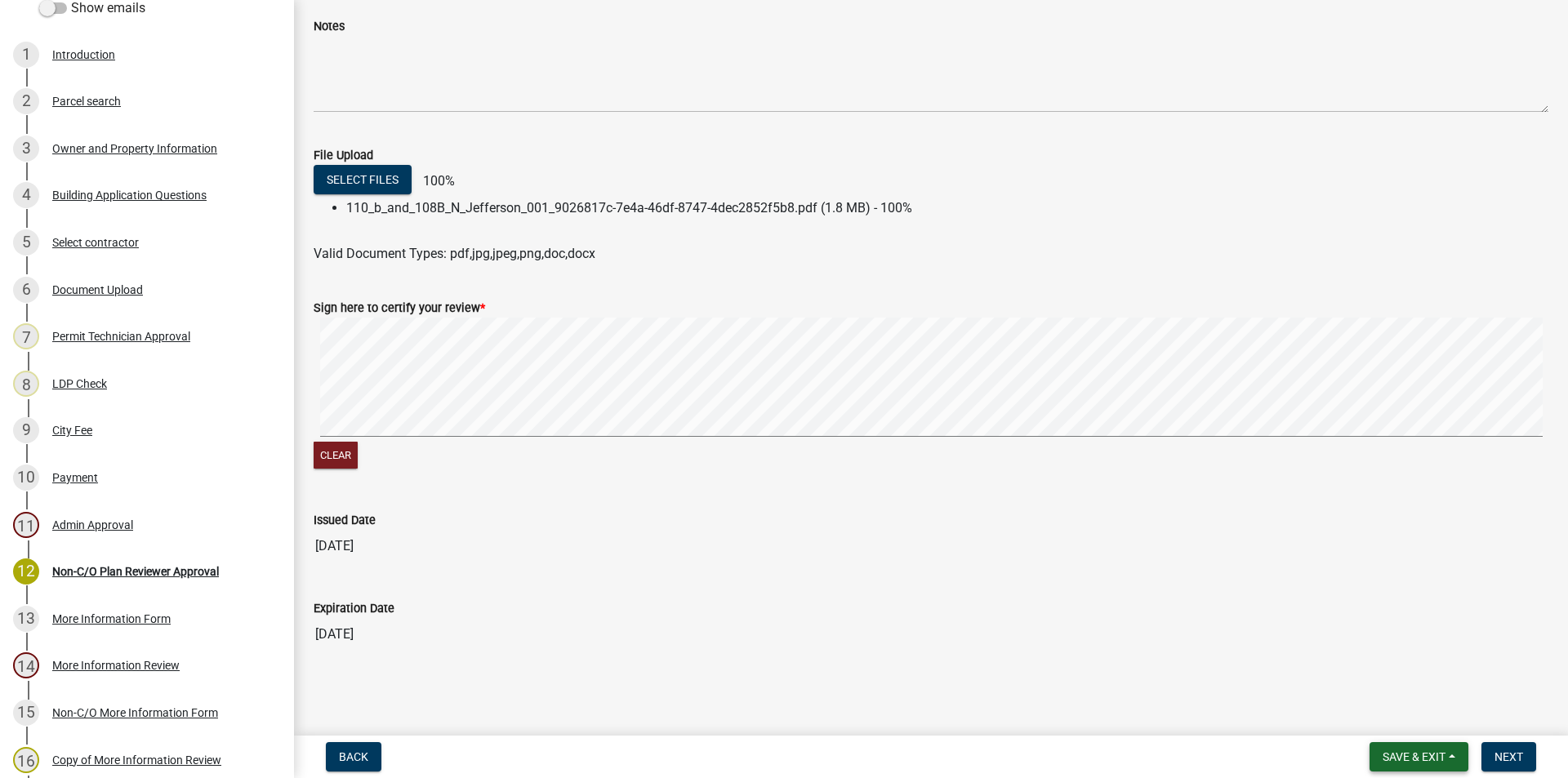
click at [1427, 750] on span "Save & Exit" at bounding box center [1413, 757] width 63 height 14
click at [1384, 717] on button "Save & Exit" at bounding box center [1402, 714] width 131 height 40
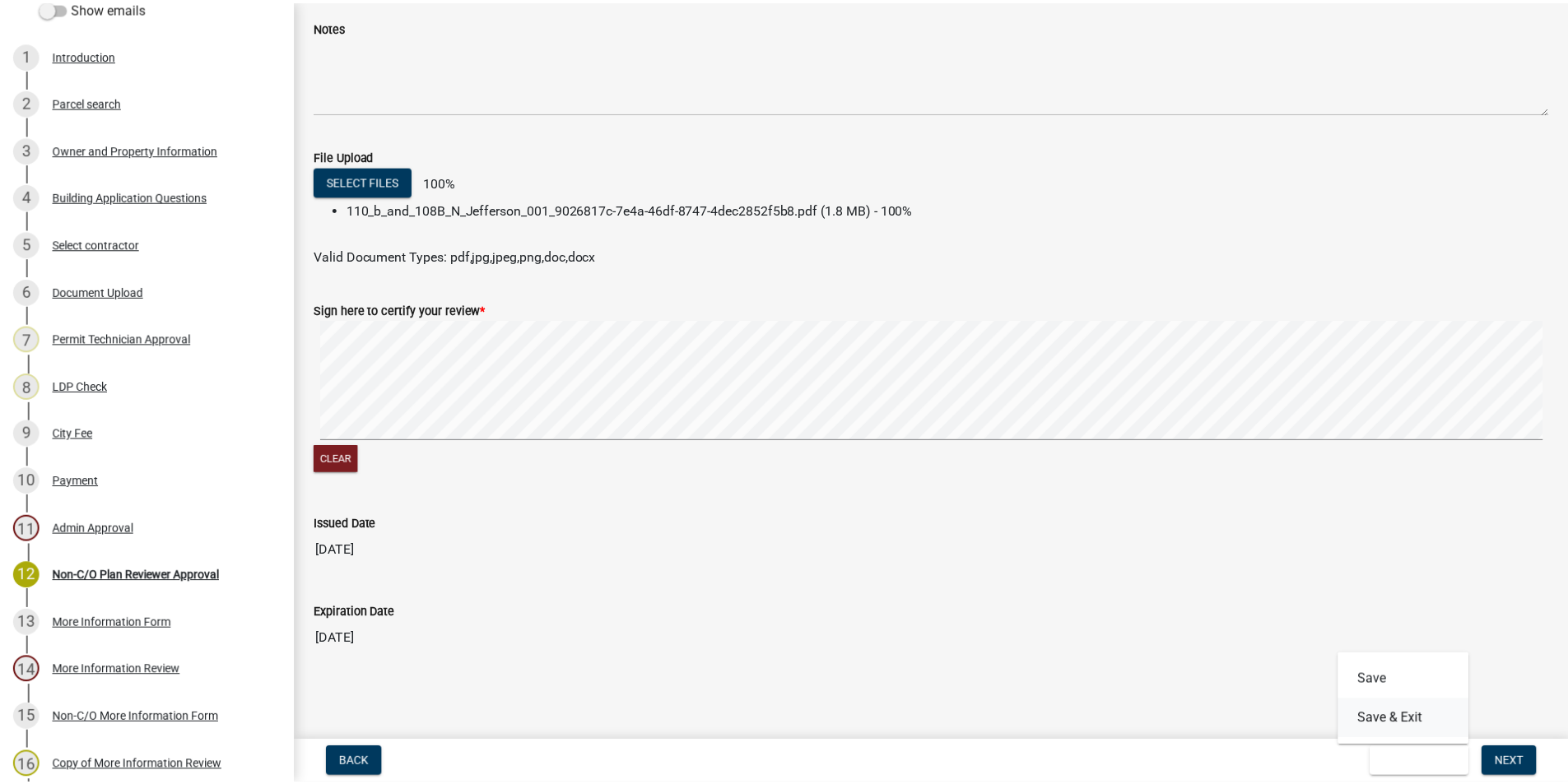
scroll to position [0, 0]
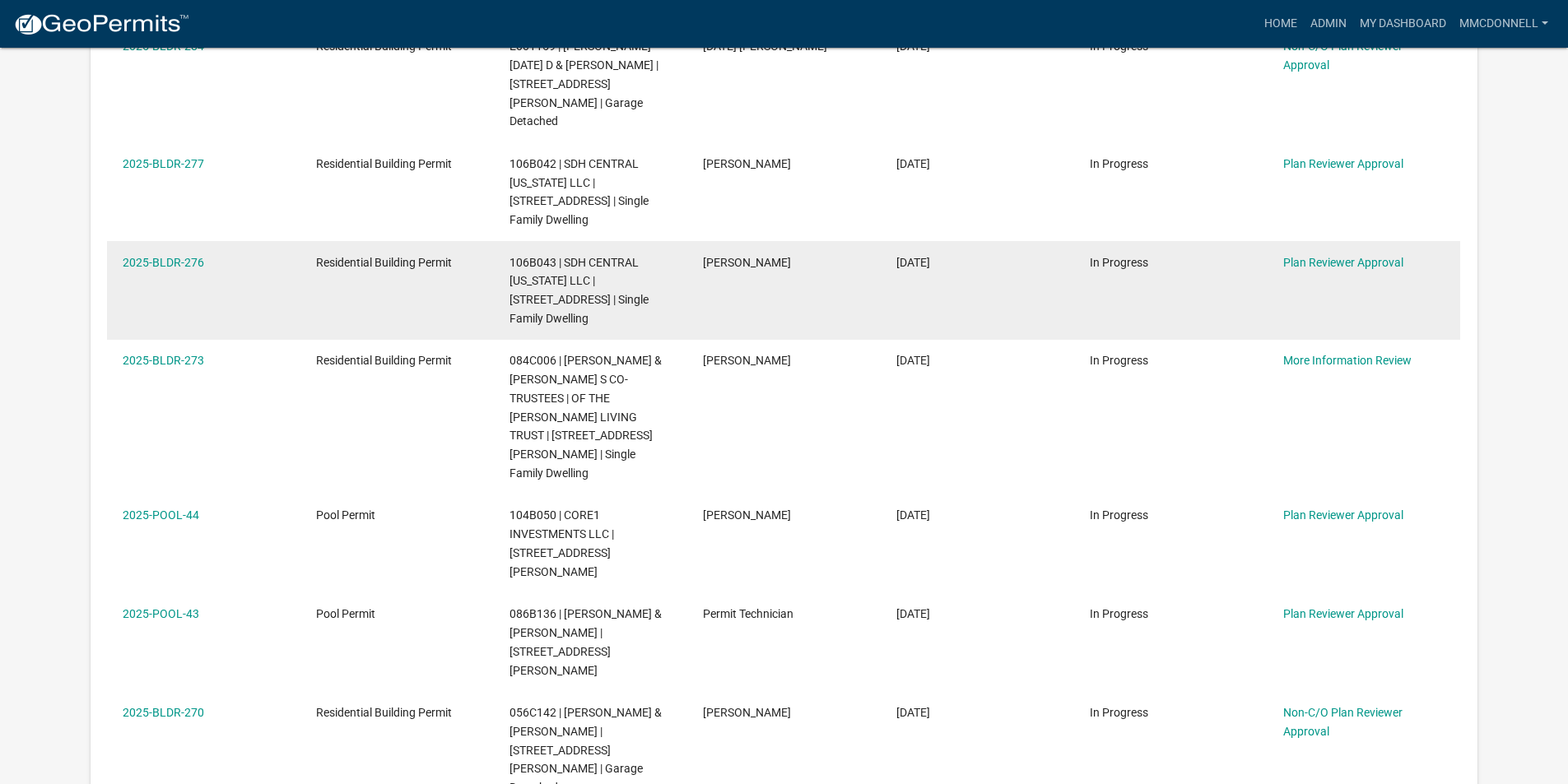
scroll to position [823, 0]
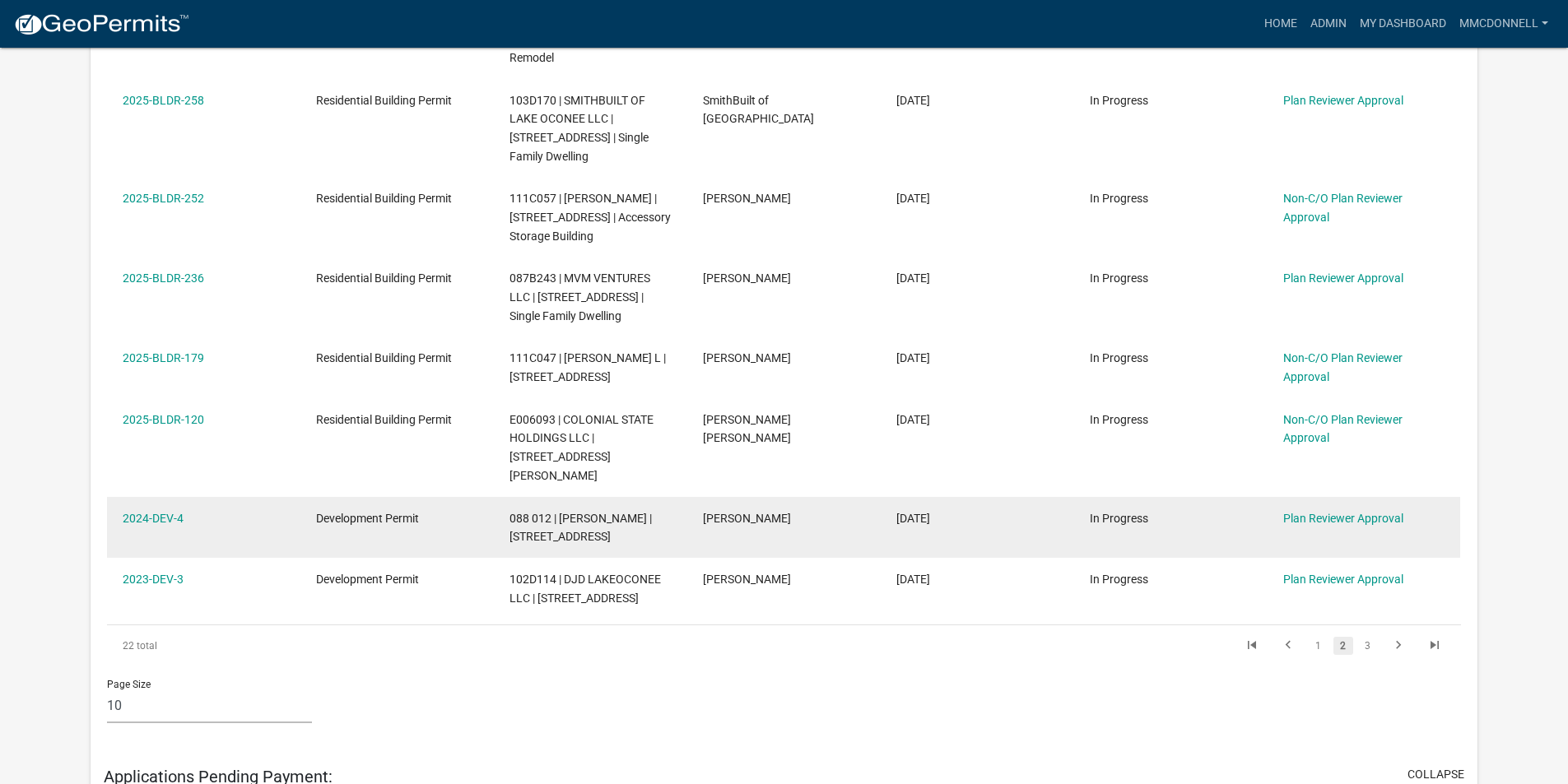
scroll to position [740, 0]
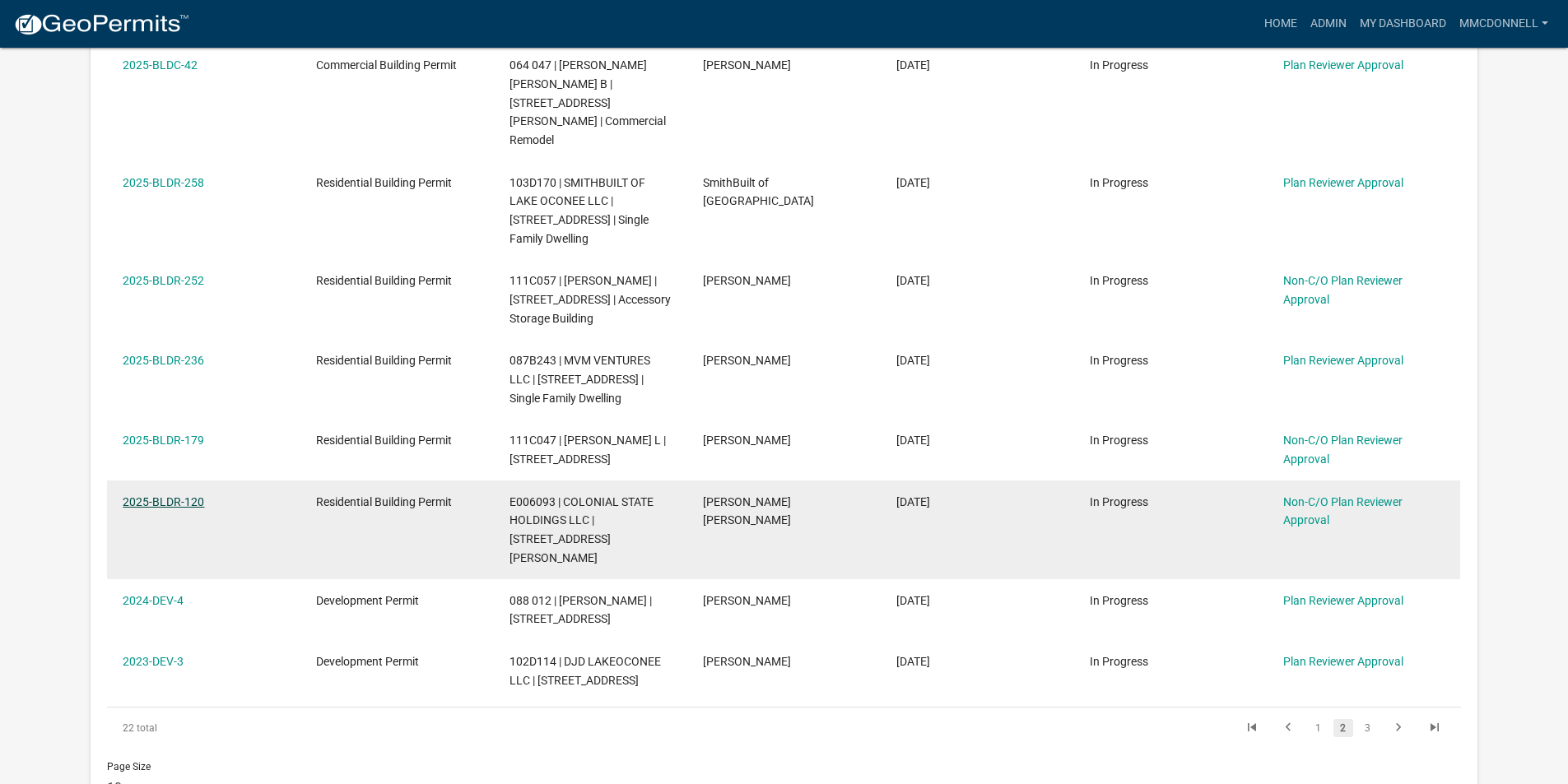
click at [173, 495] on link "2025-BLDR-120" at bounding box center [164, 502] width 82 height 14
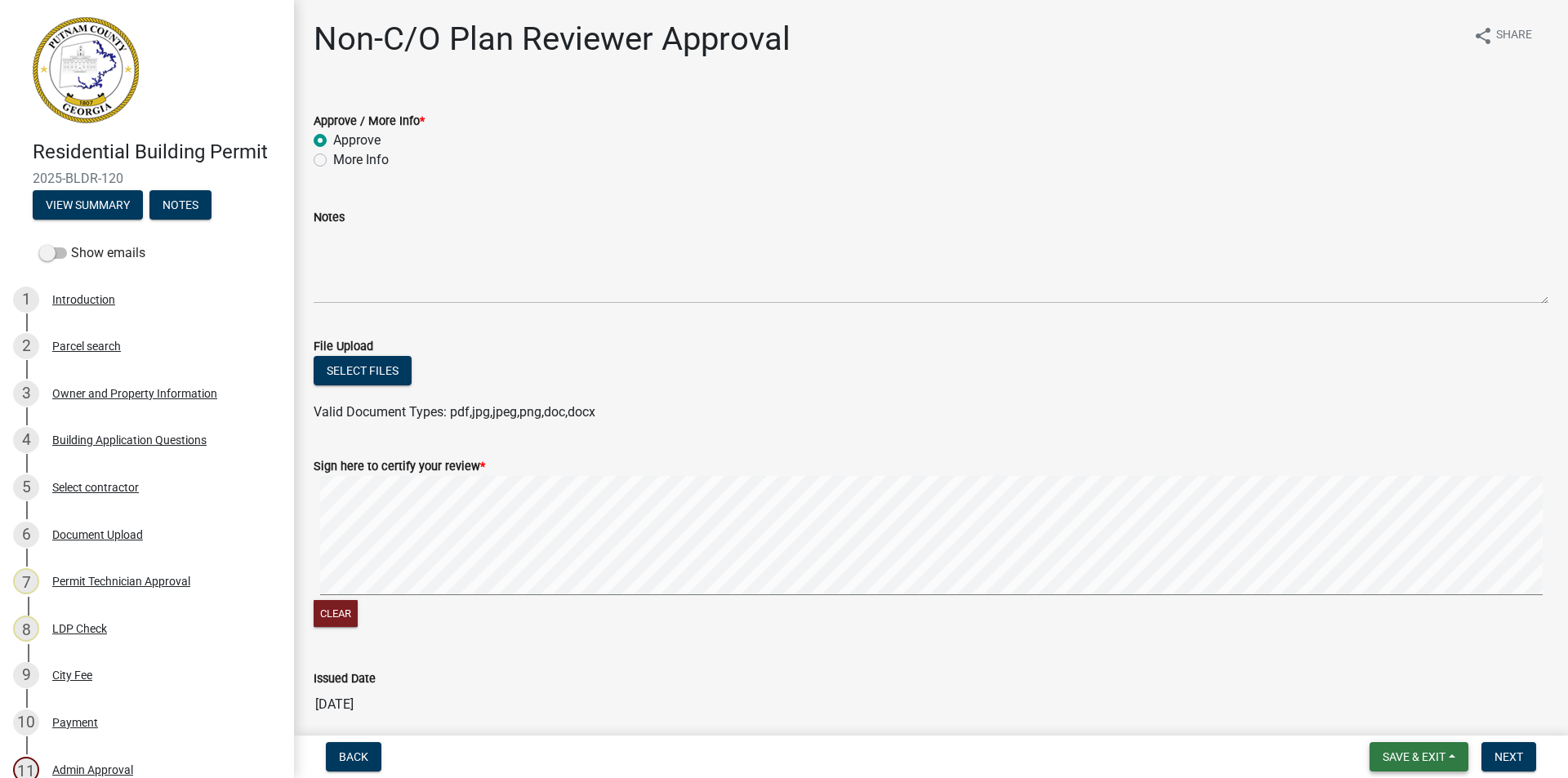
click at [1424, 747] on button "Save & Exit" at bounding box center [1418, 757] width 99 height 29
click at [1404, 716] on button "Save & Exit" at bounding box center [1402, 714] width 131 height 40
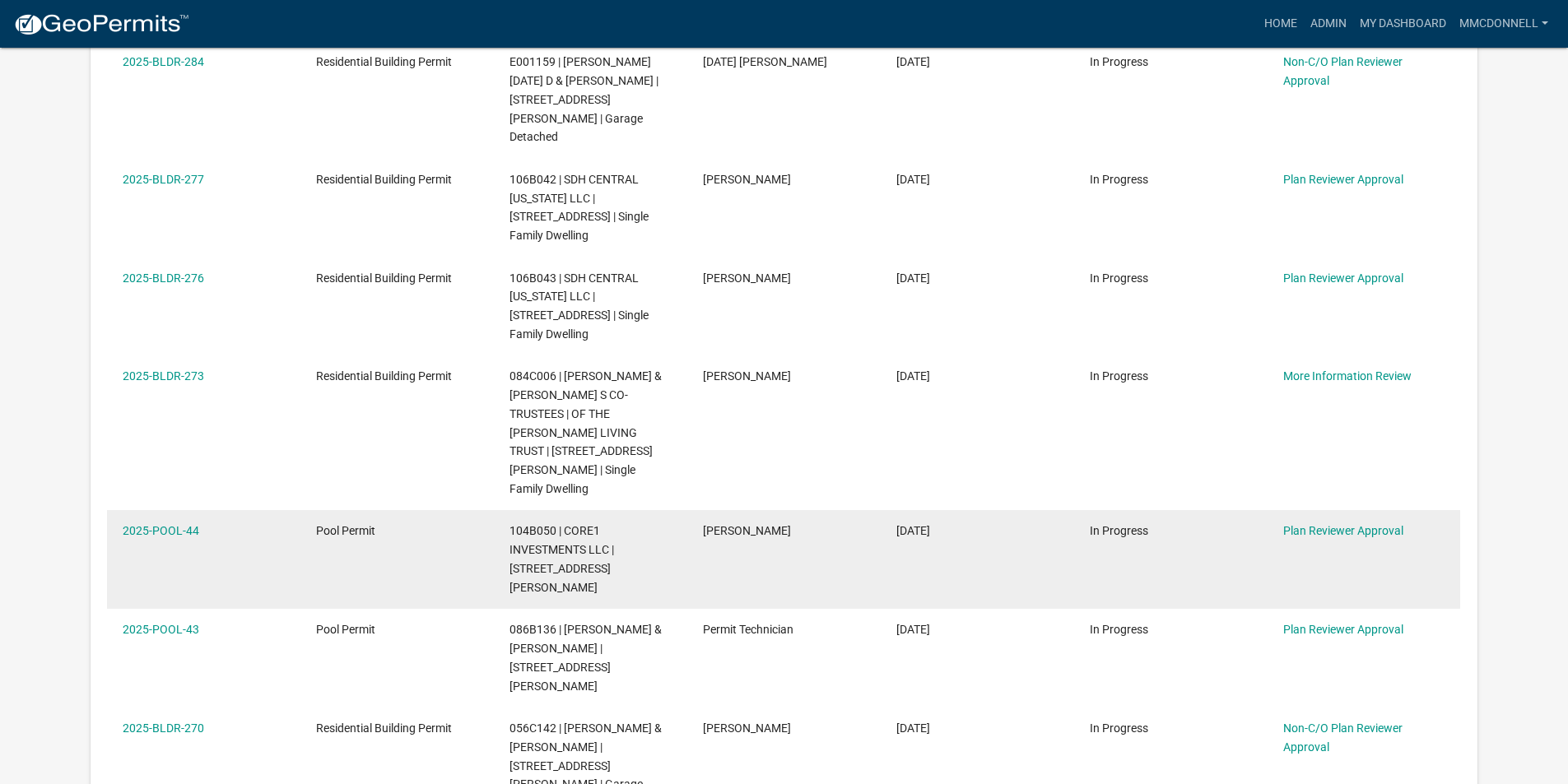
scroll to position [823, 0]
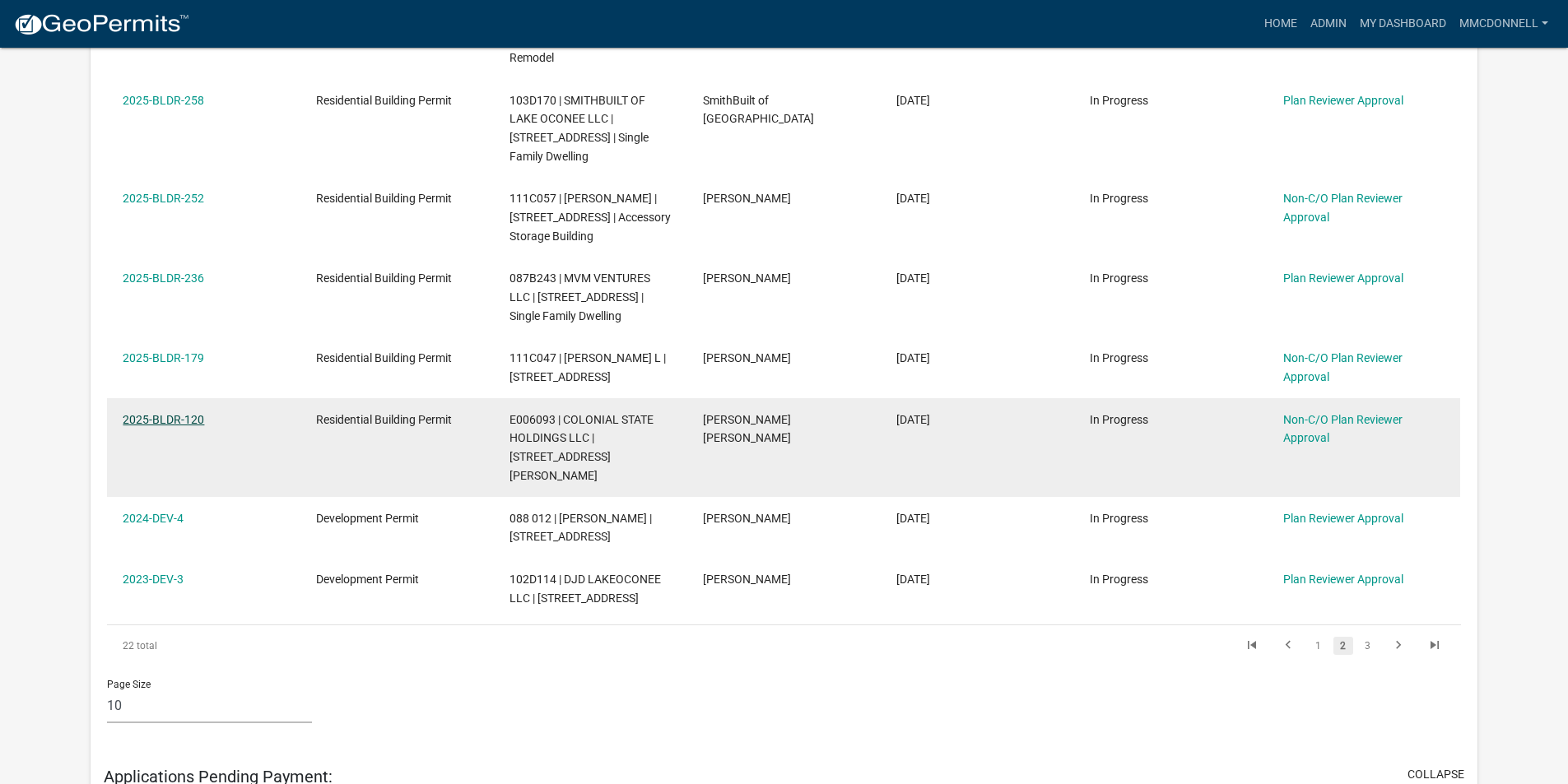
click at [165, 413] on link "2025-BLDR-120" at bounding box center [164, 420] width 82 height 14
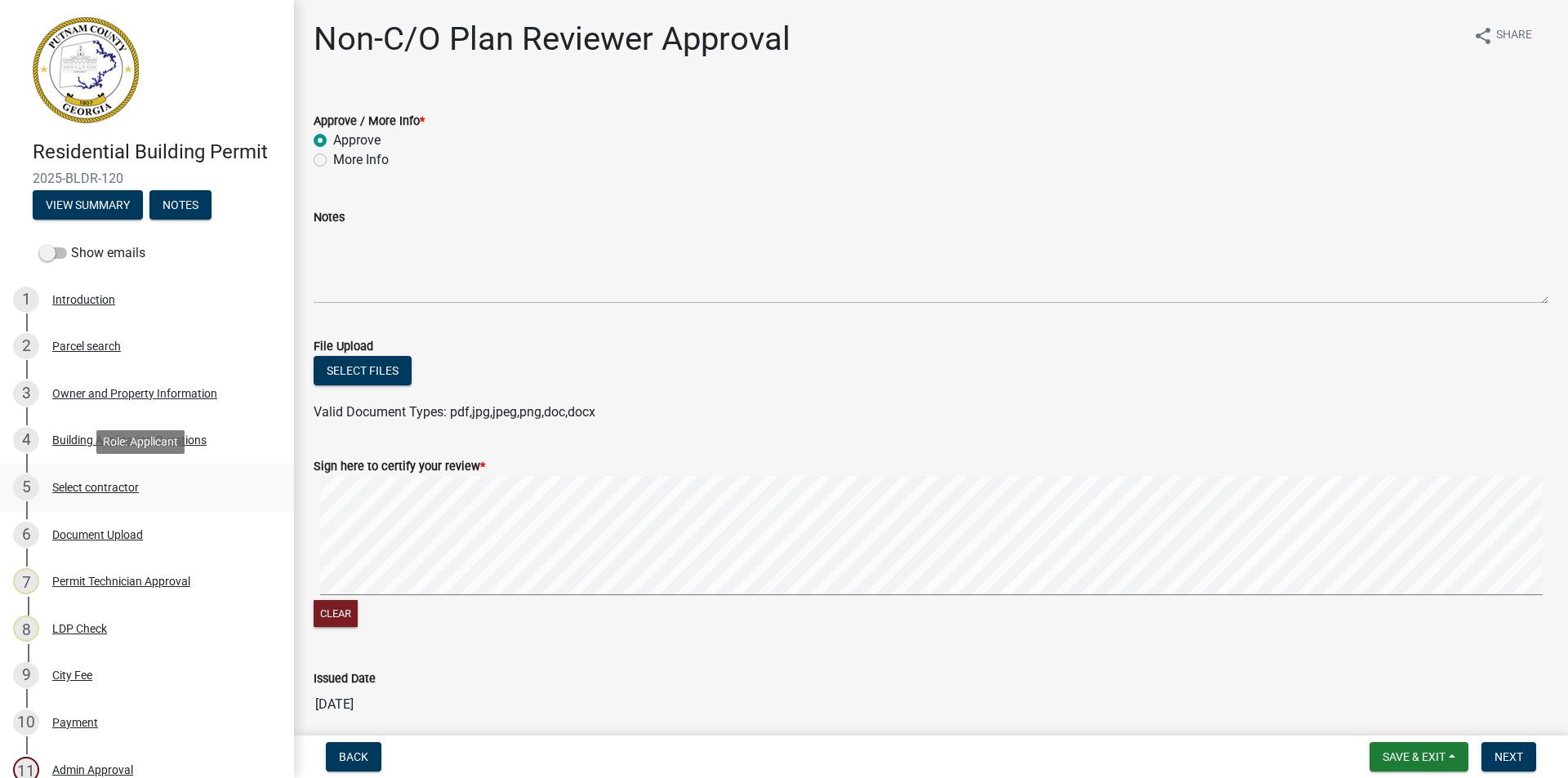
click at [28, 486] on div "5" at bounding box center [26, 487] width 26 height 26
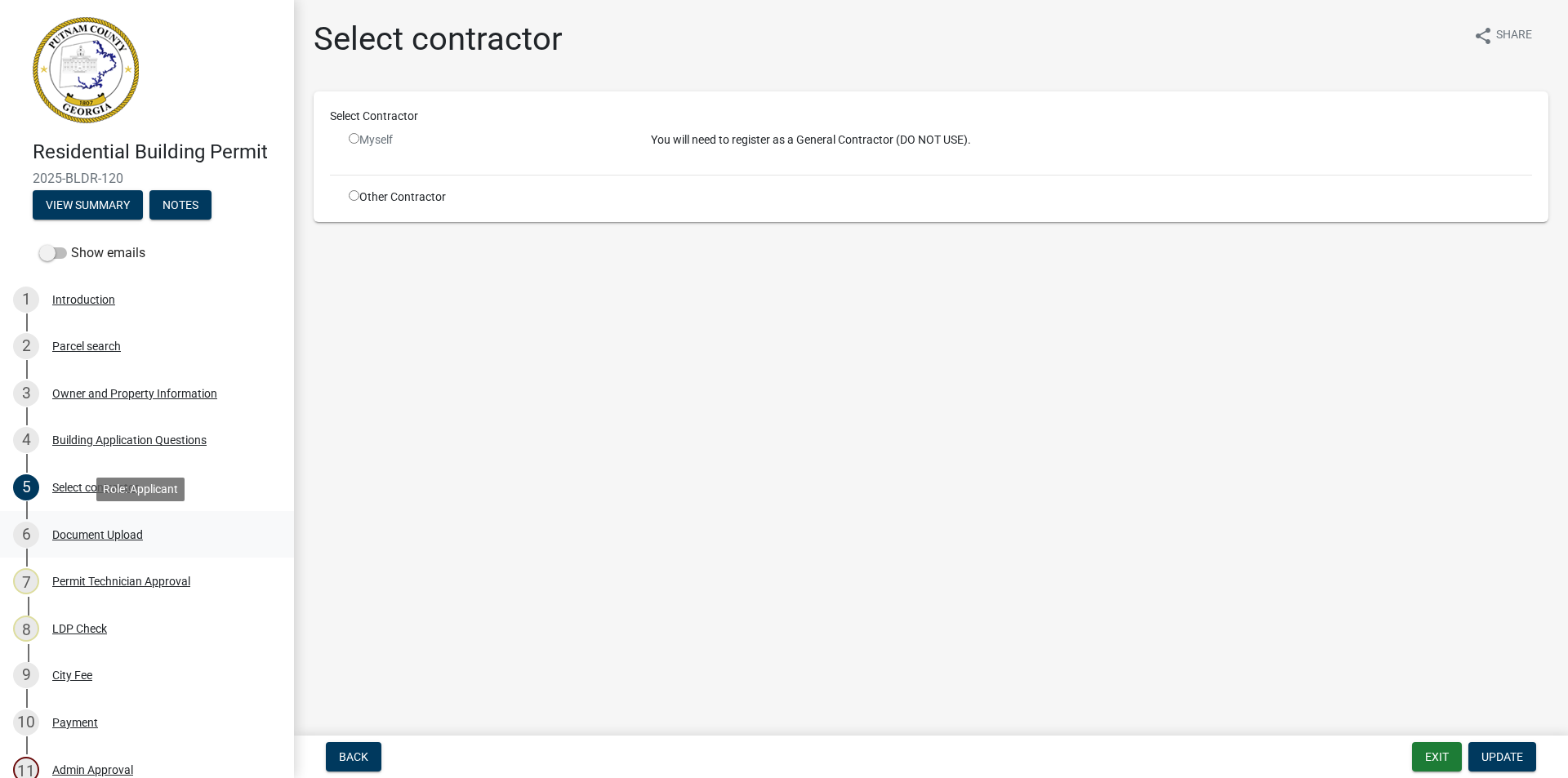
click at [29, 533] on div "6" at bounding box center [26, 534] width 26 height 26
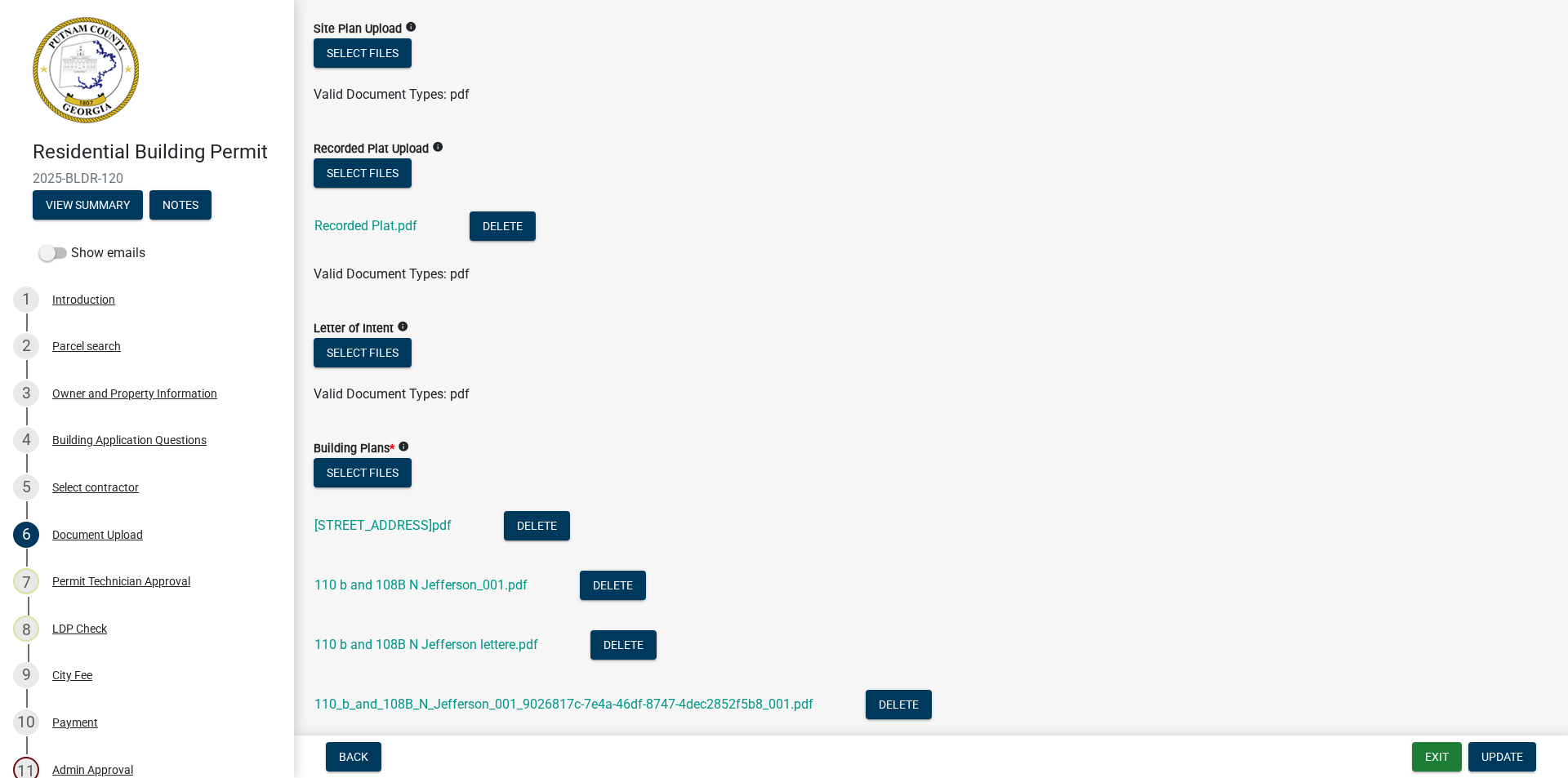
scroll to position [653, 0]
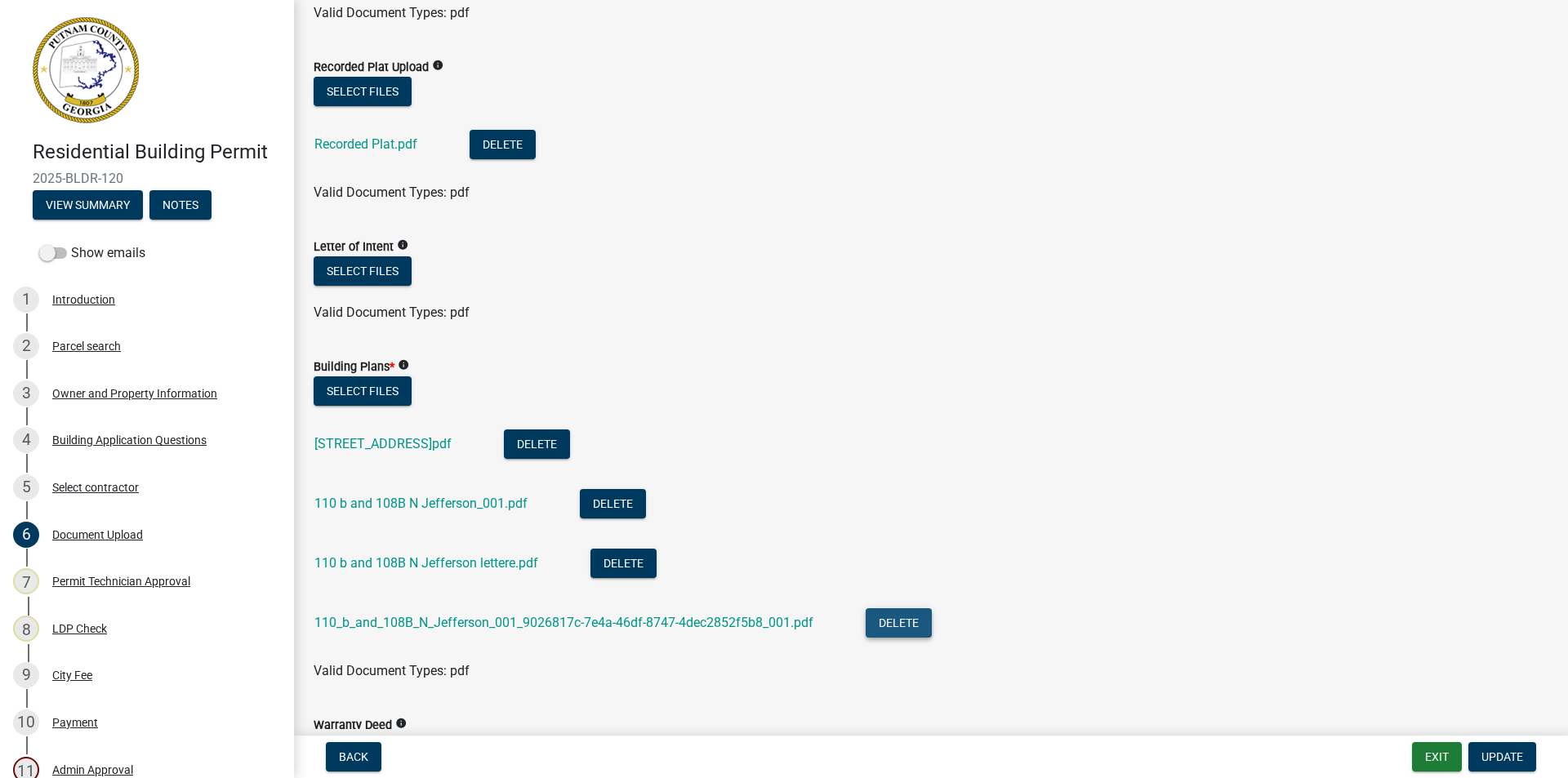
click at [893, 620] on button "Delete" at bounding box center [898, 622] width 66 height 29
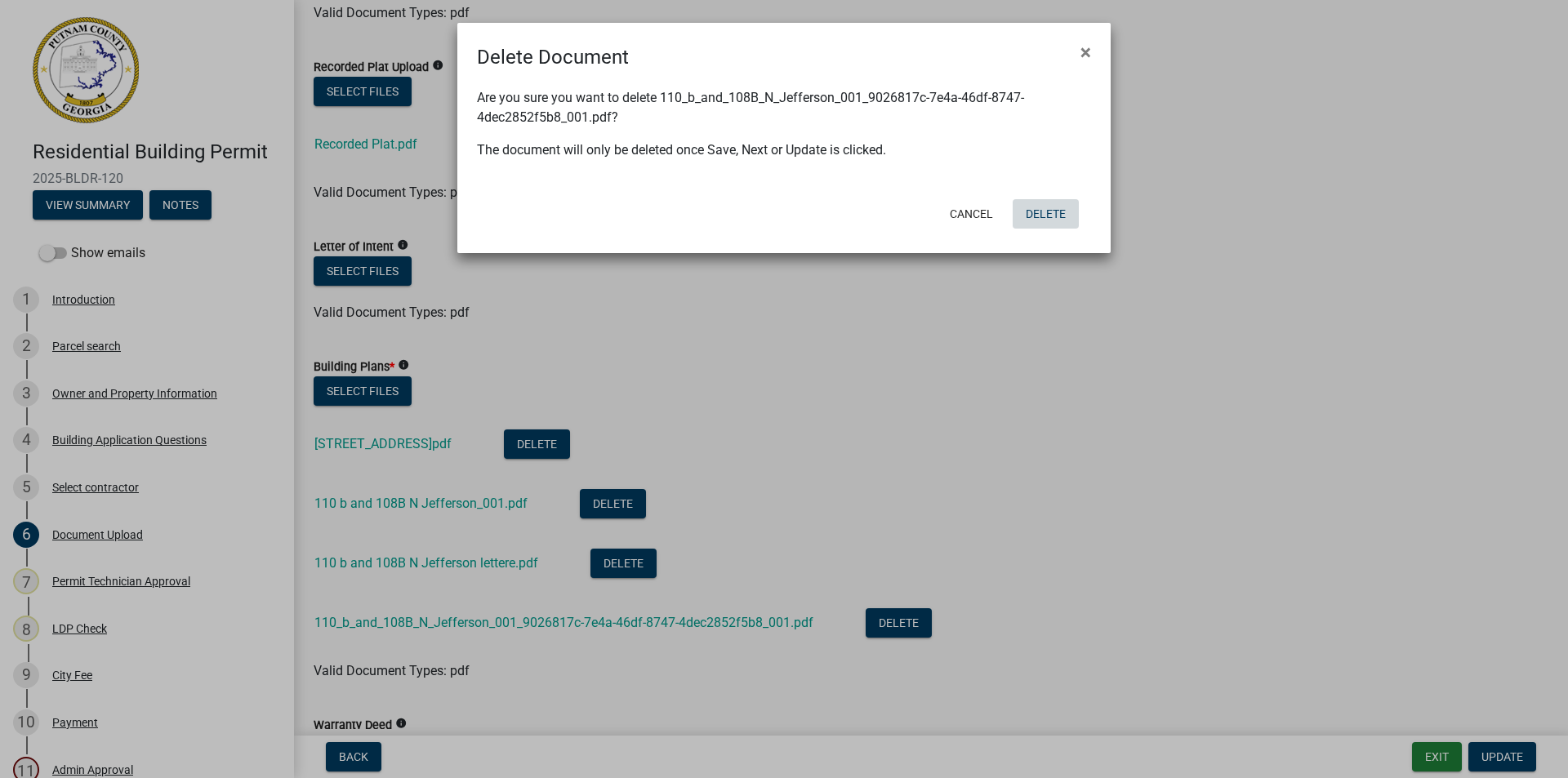
click at [1047, 208] on button "Delete" at bounding box center [1045, 214] width 66 height 29
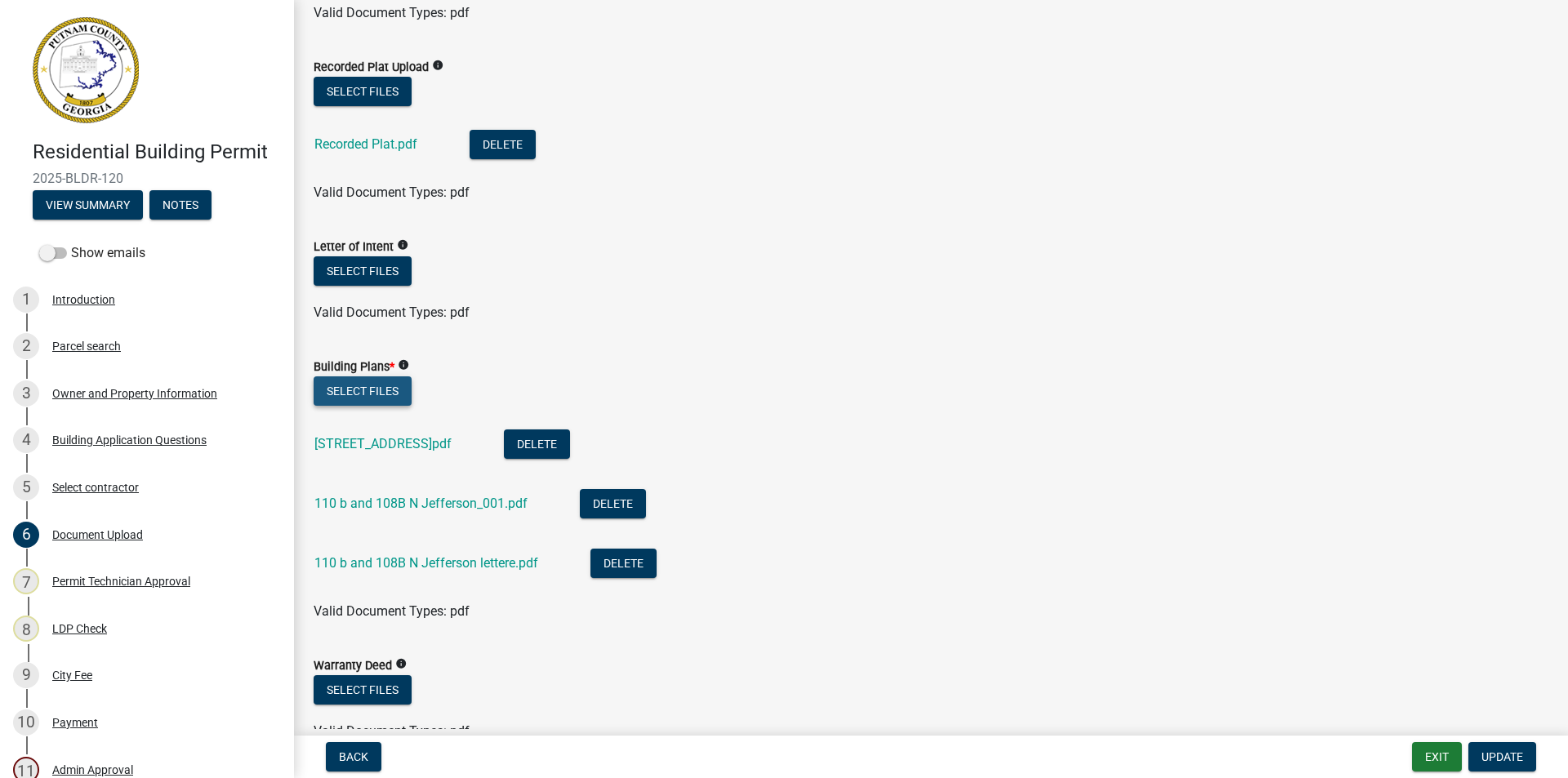
click at [383, 389] on button "Select files" at bounding box center [362, 390] width 98 height 29
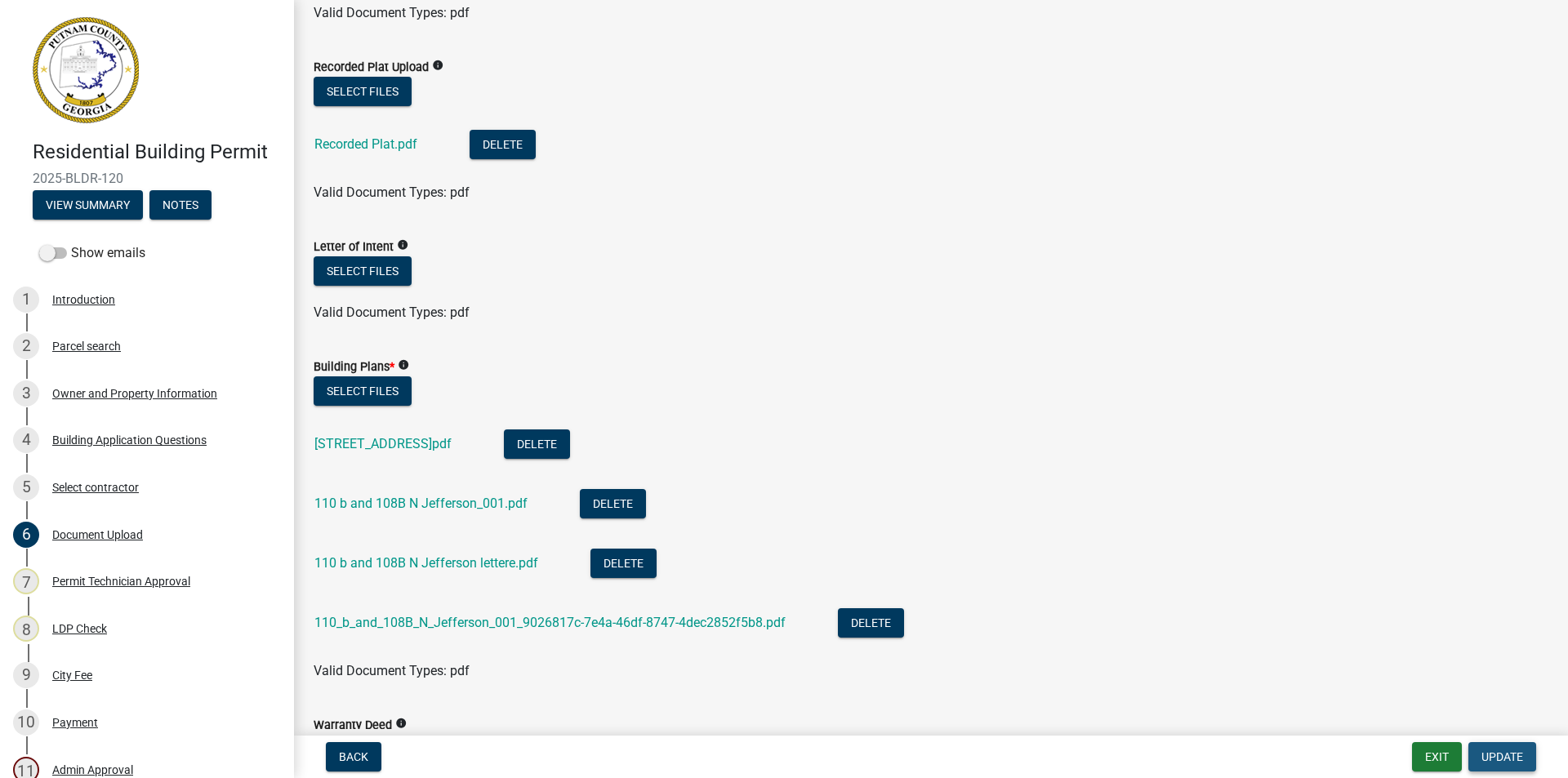
click at [1485, 758] on span "Update" at bounding box center [1501, 757] width 42 height 14
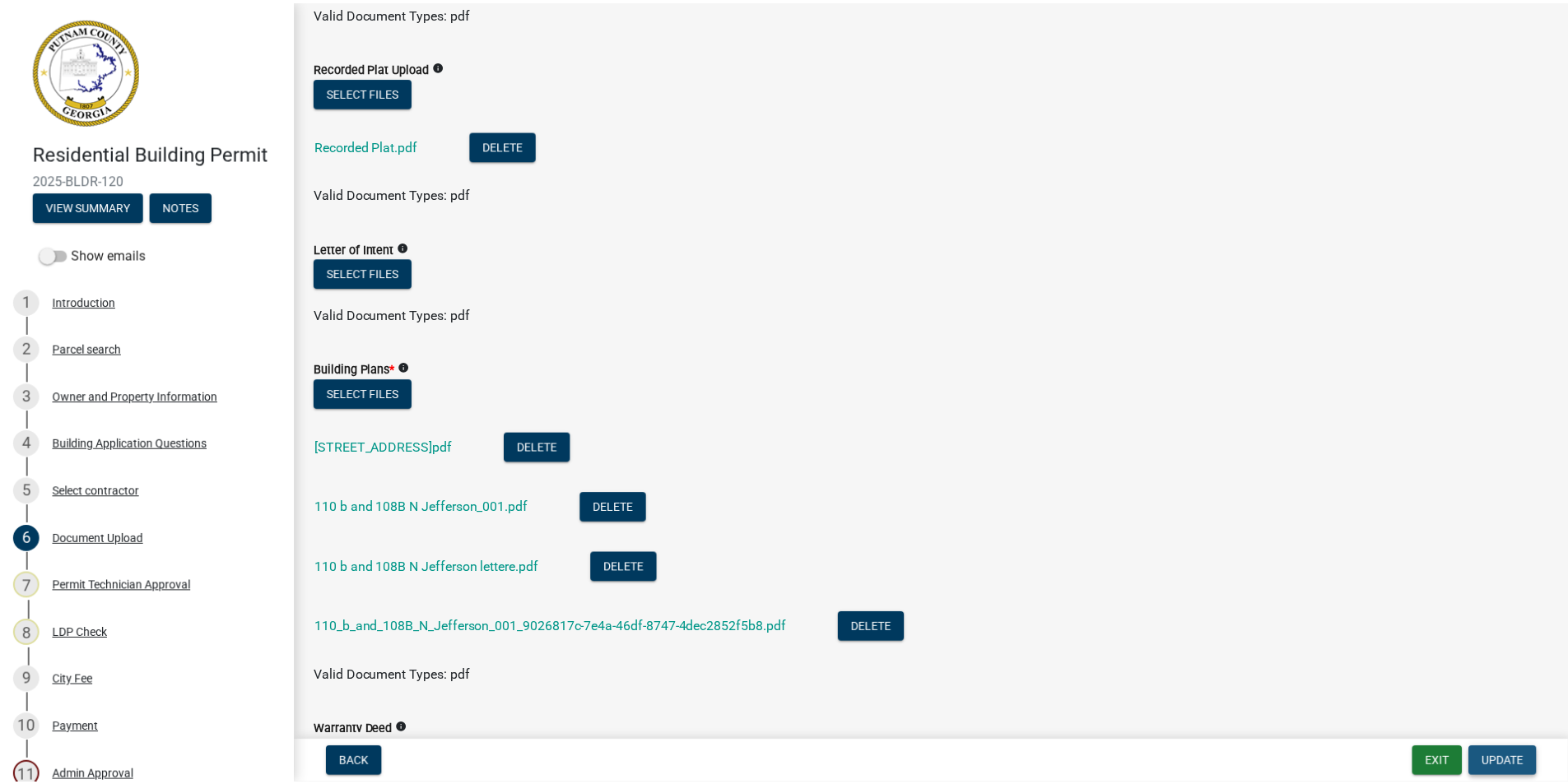
scroll to position [0, 0]
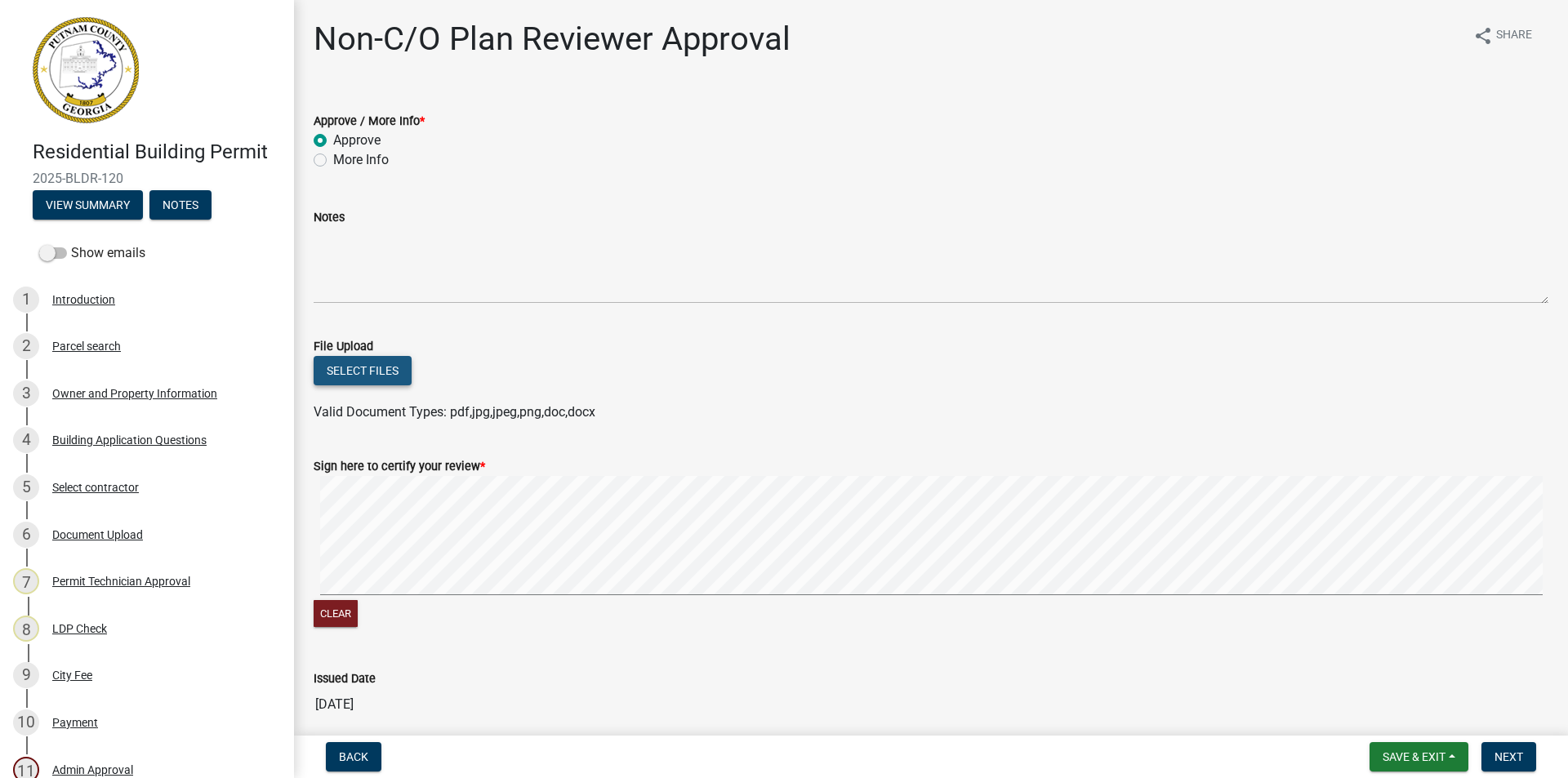
click at [370, 366] on button "Select files" at bounding box center [362, 370] width 98 height 29
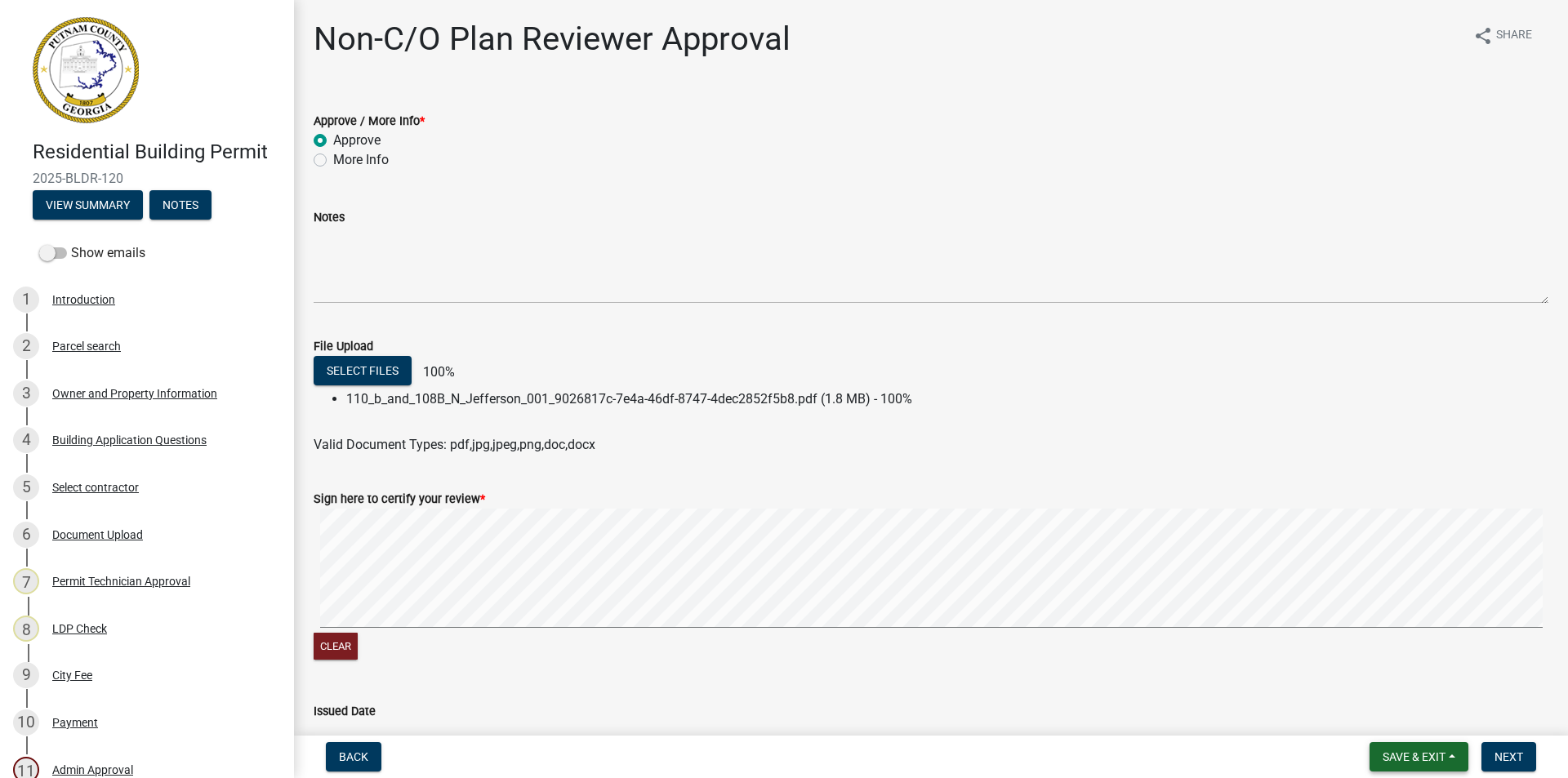
click at [1416, 751] on span "Save & Exit" at bounding box center [1413, 757] width 63 height 14
click at [1401, 710] on button "Save & Exit" at bounding box center [1402, 714] width 131 height 40
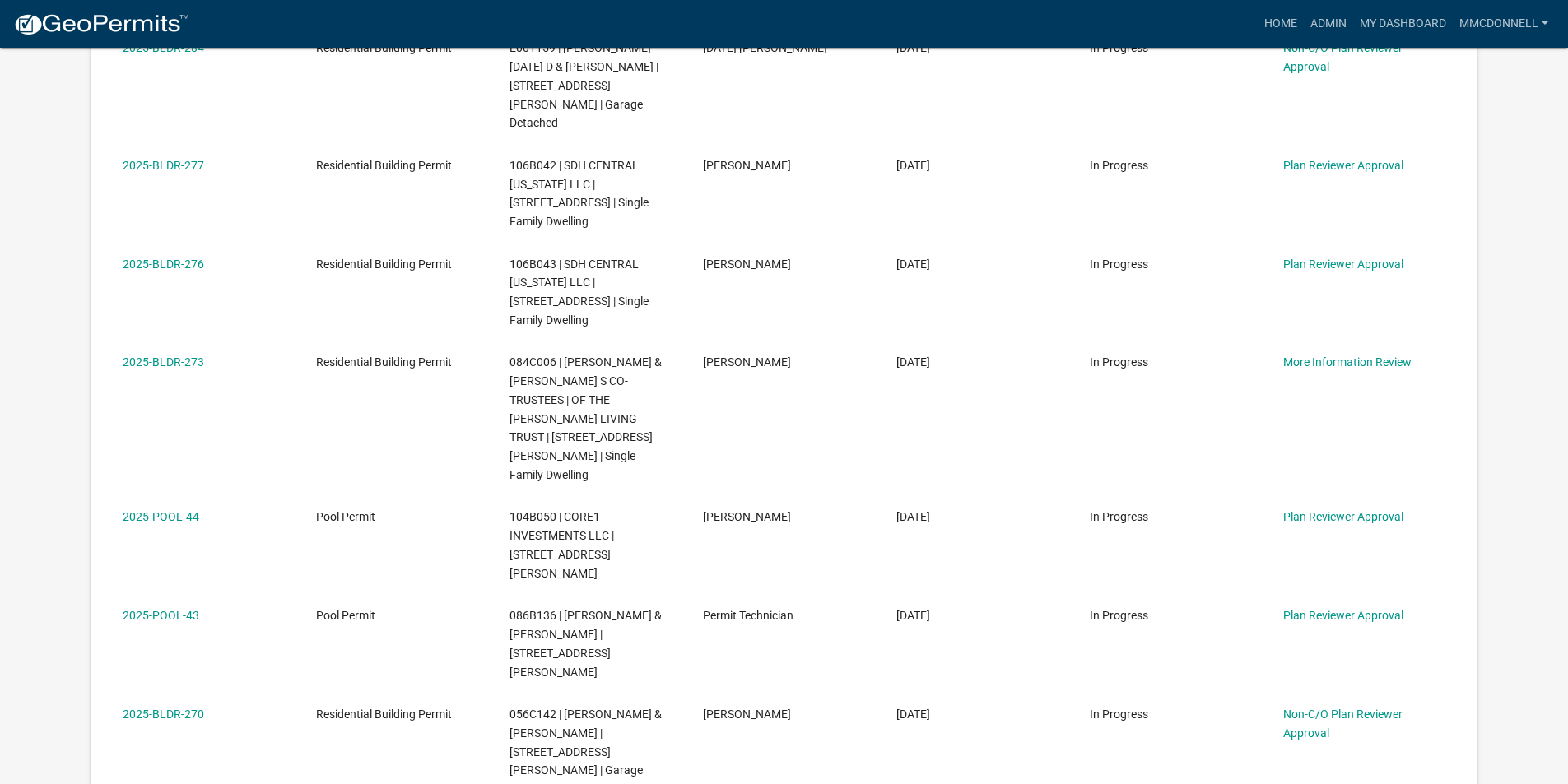
scroll to position [823, 0]
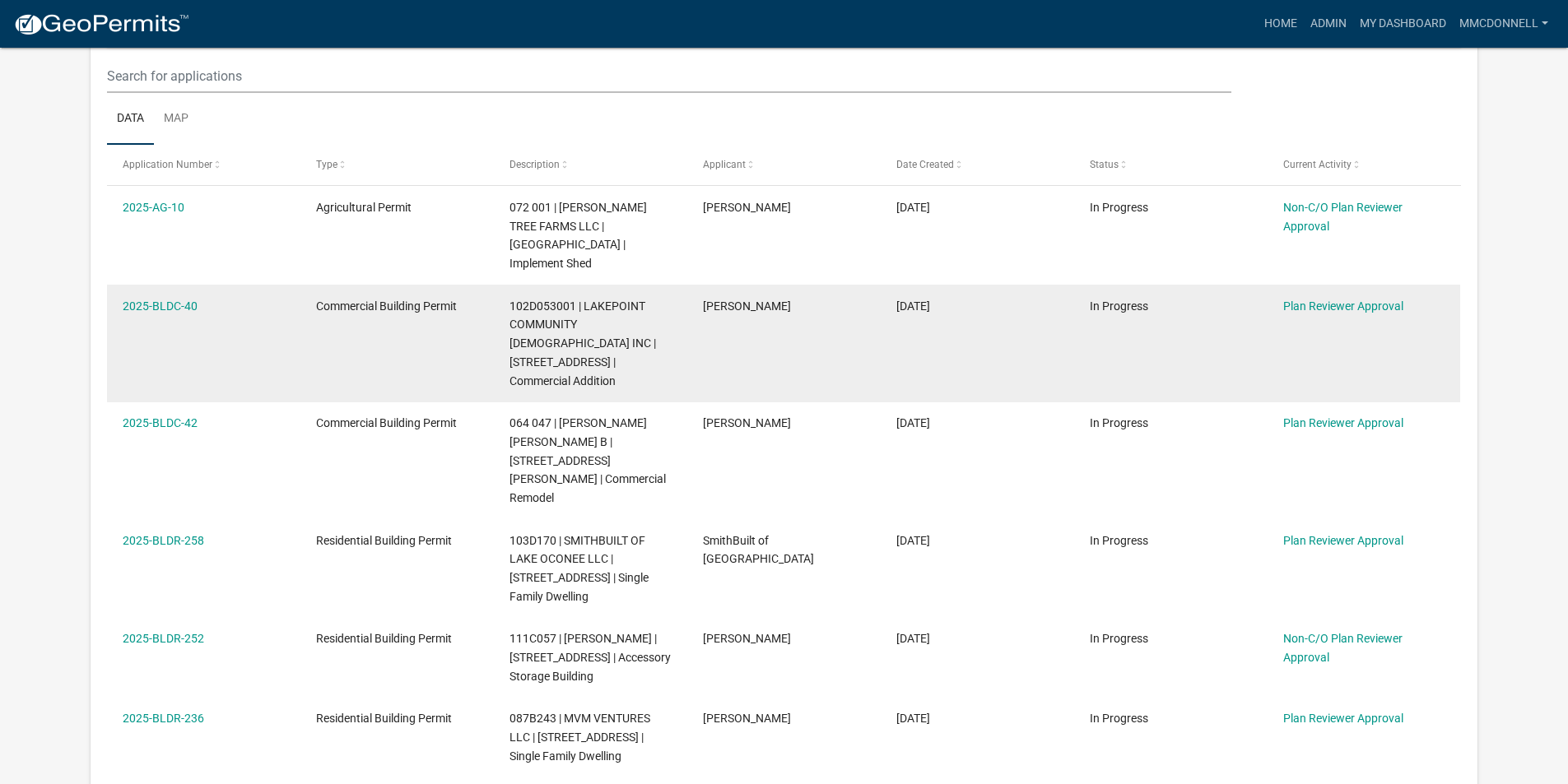
scroll to position [411, 0]
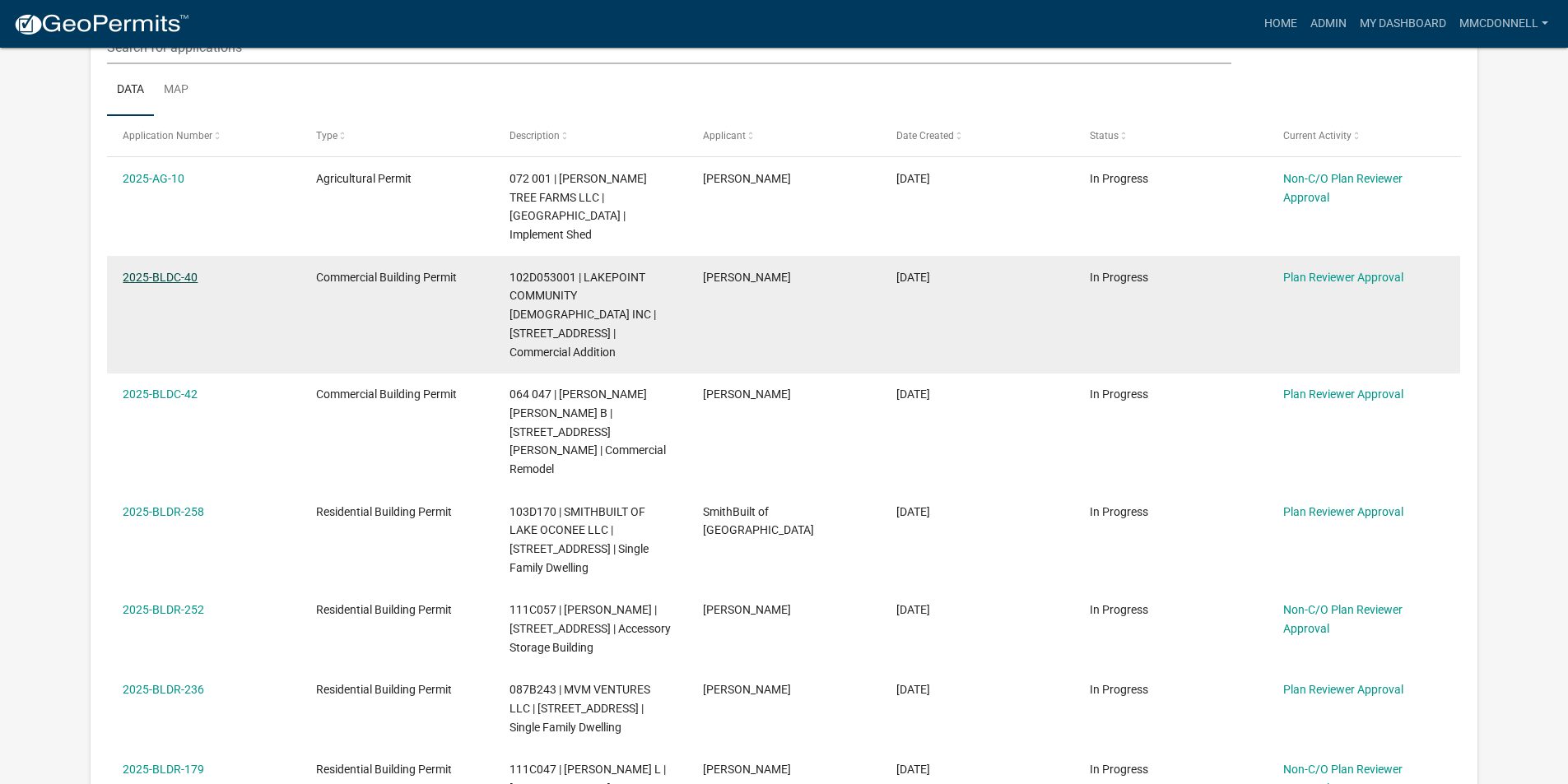
click at [179, 271] on link "2025-BLDC-40" at bounding box center [160, 278] width 75 height 14
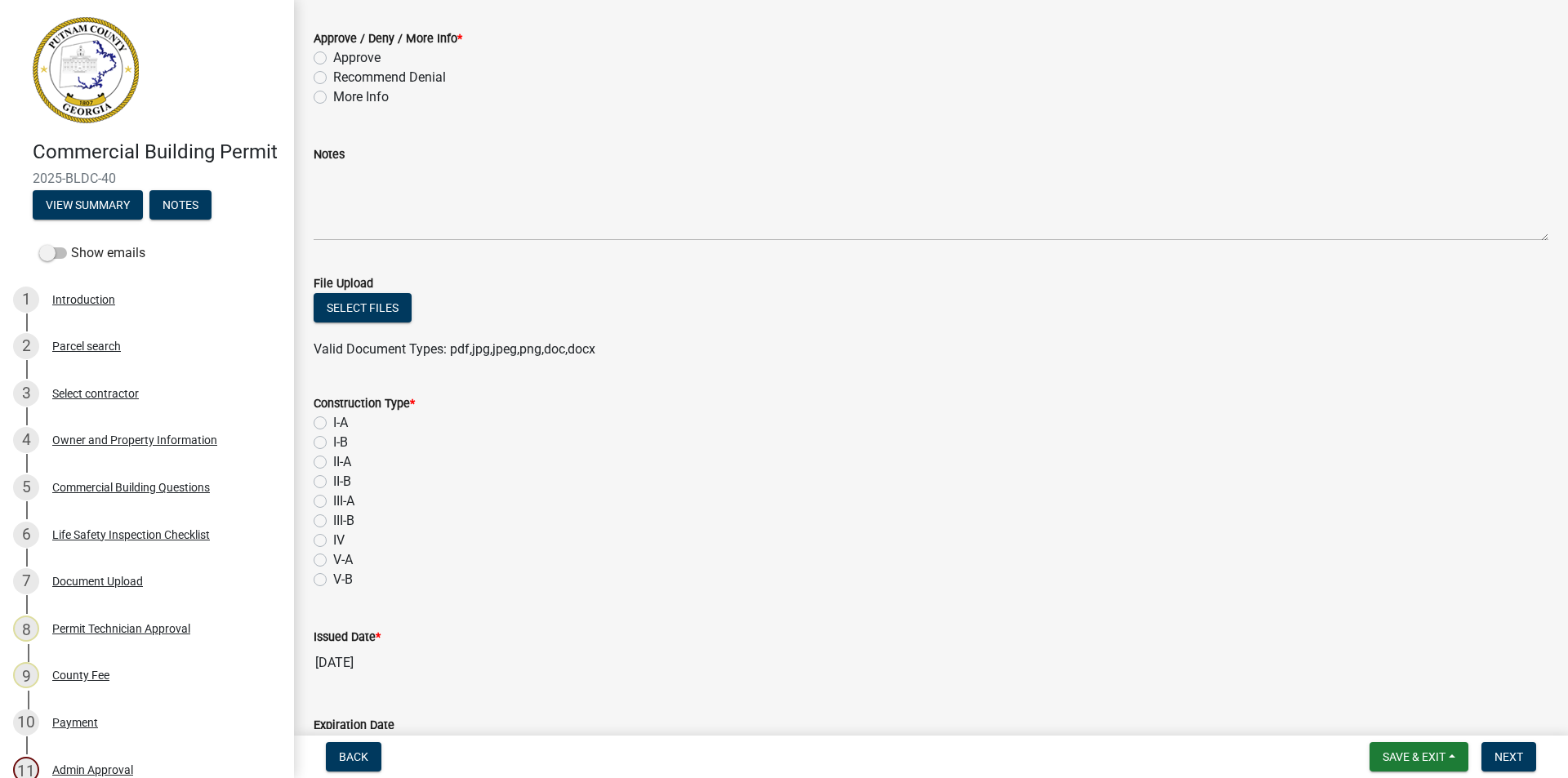
scroll to position [81, 0]
click at [334, 423] on label "I-A" at bounding box center [340, 423] width 15 height 19
click at [334, 423] on input "I-A" at bounding box center [338, 418] width 11 height 11
radio input "true"
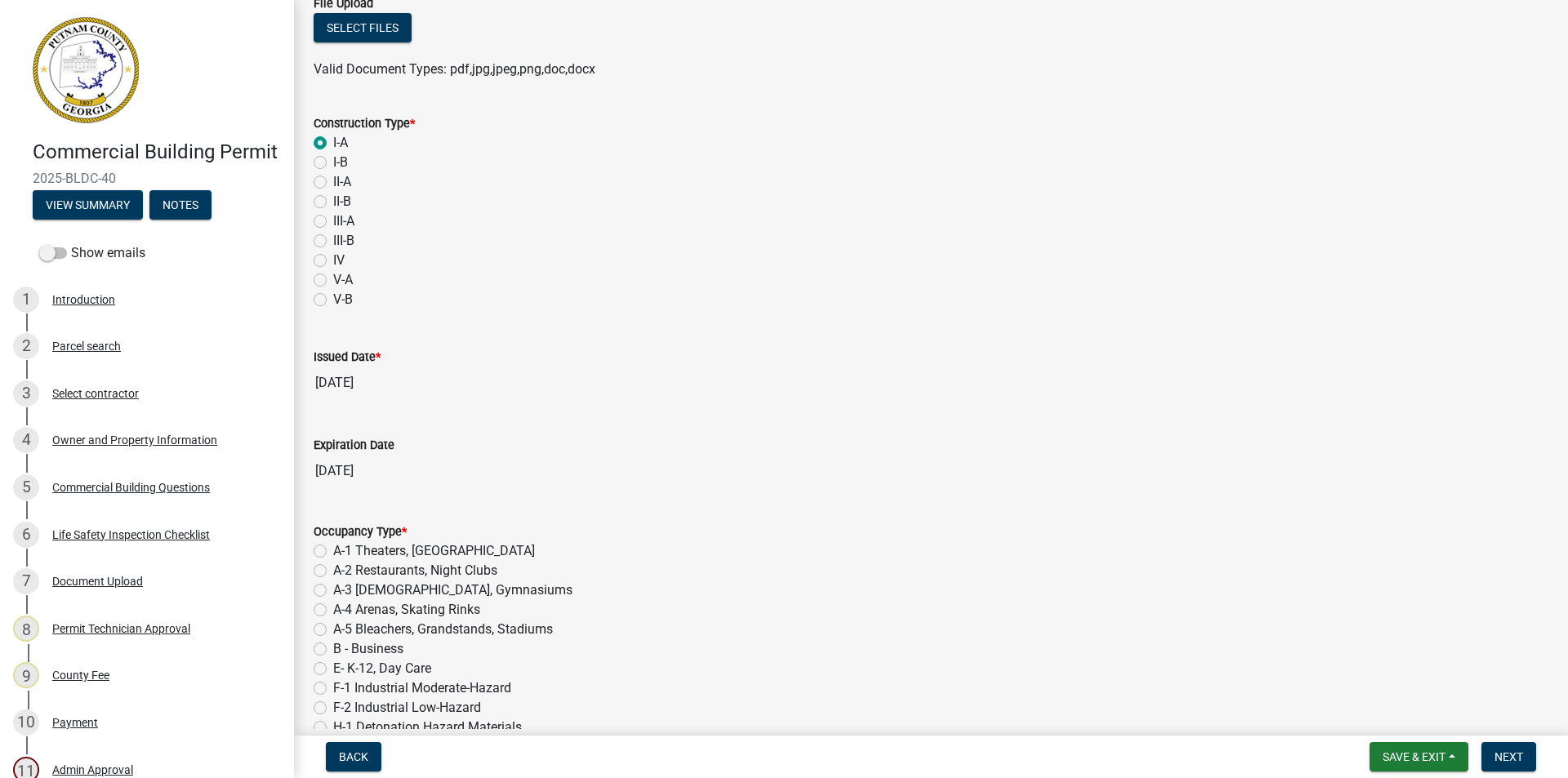
scroll to position [334, 0]
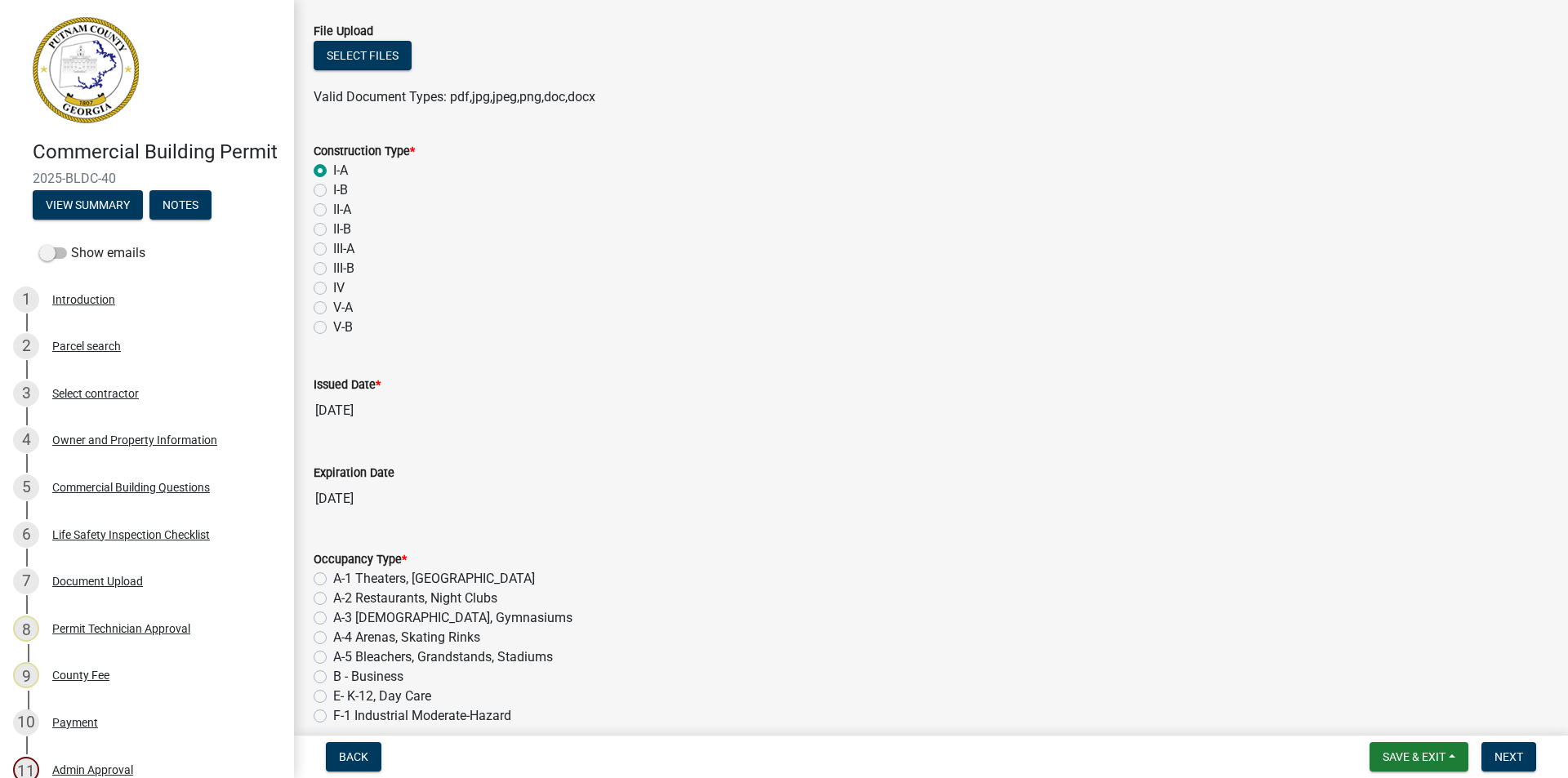
click at [464, 98] on span "Valid Document Types: pdf,jpg,jpeg,png,doc,docx" at bounding box center [453, 97] width 281 height 15
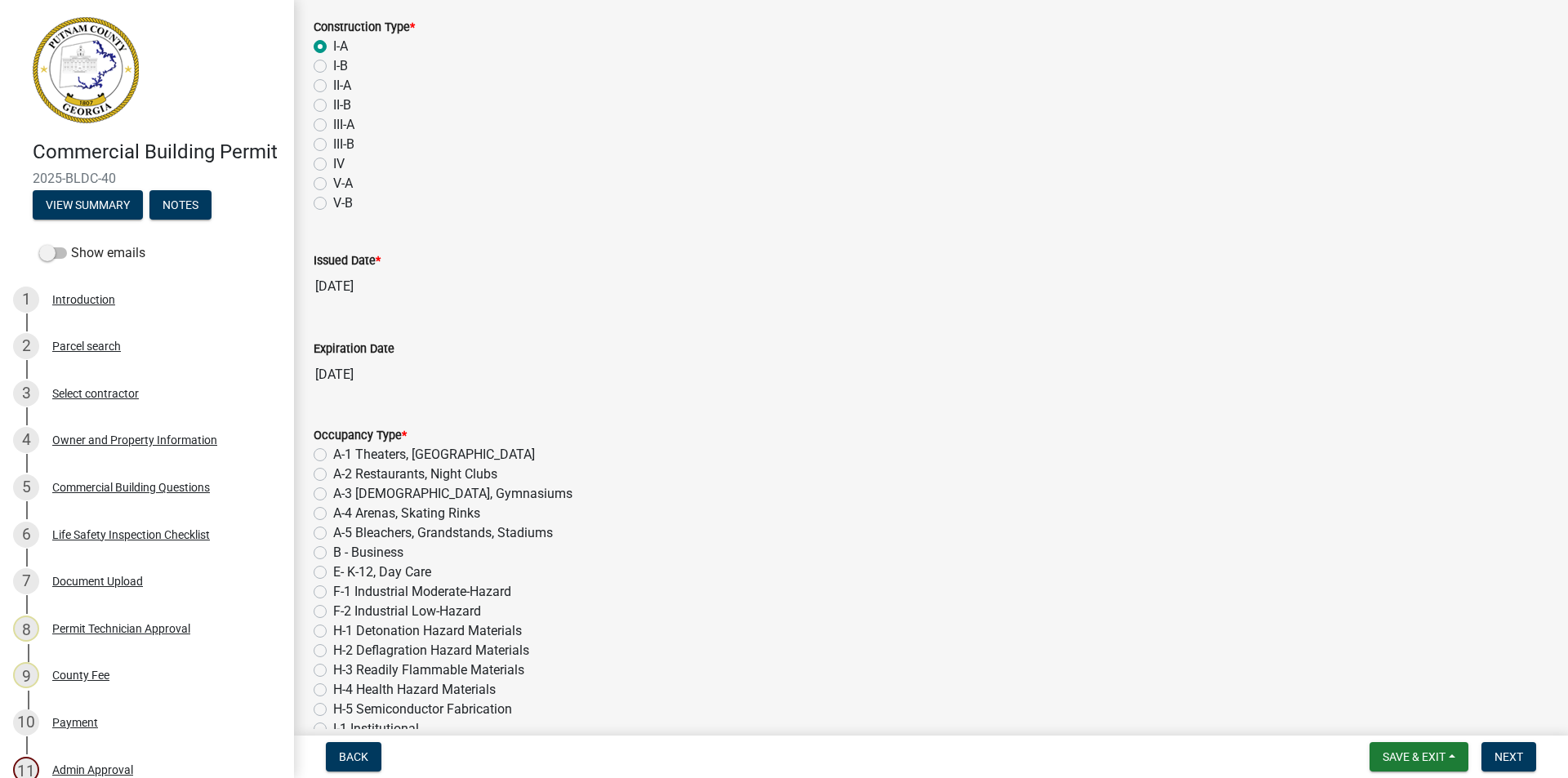
scroll to position [498, 0]
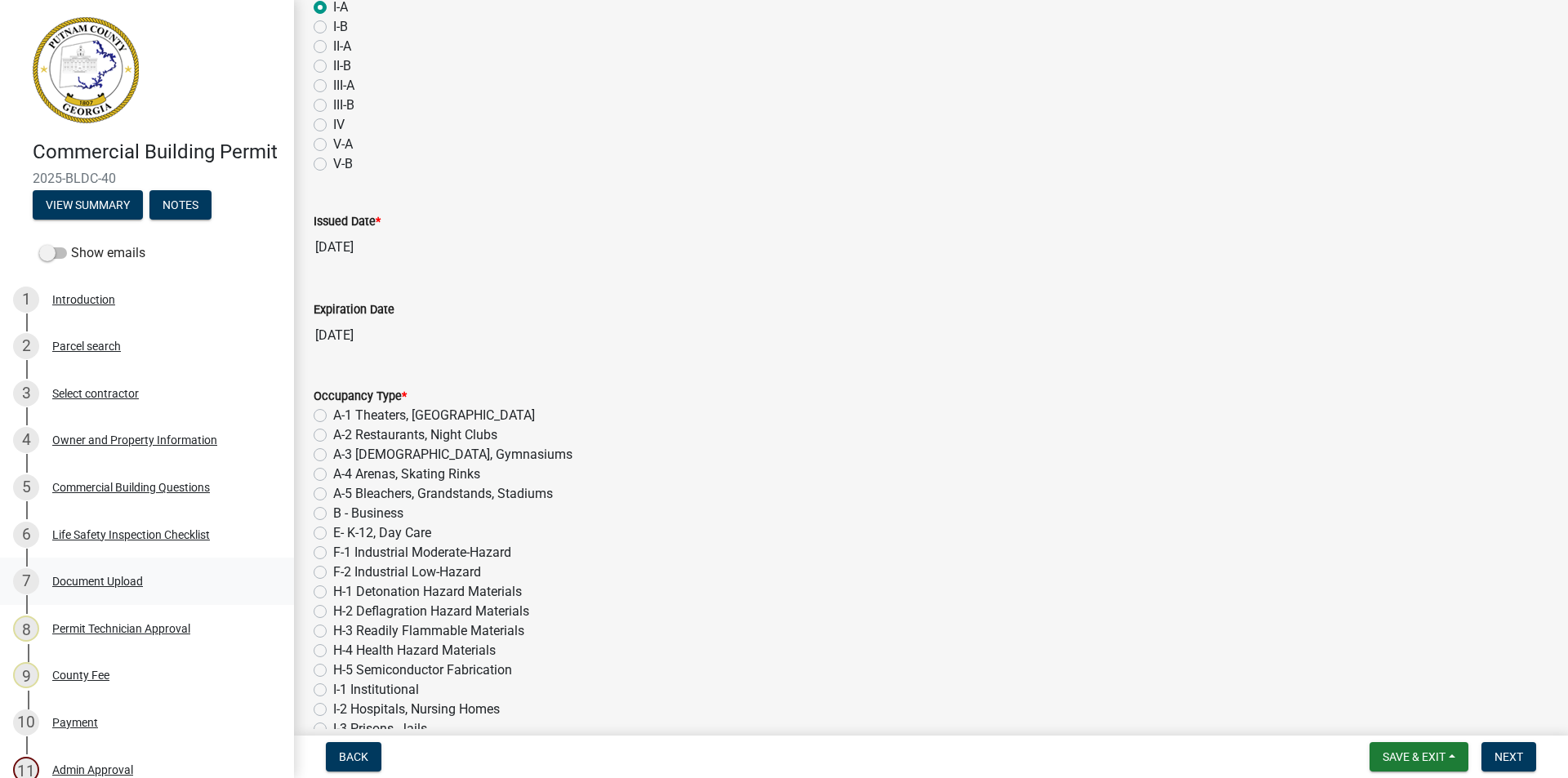
click at [23, 594] on div "7" at bounding box center [26, 581] width 26 height 26
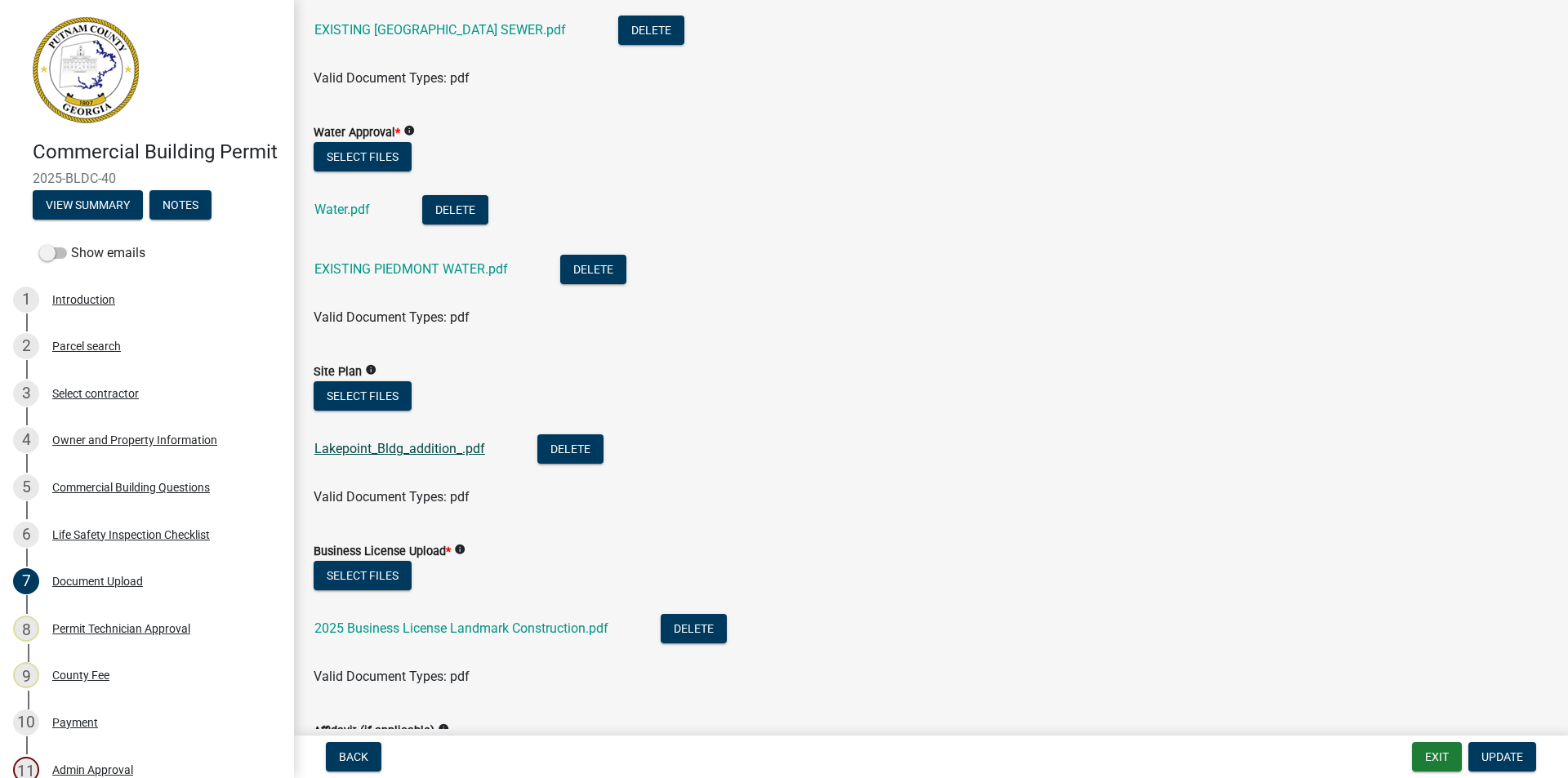
scroll to position [735, 0]
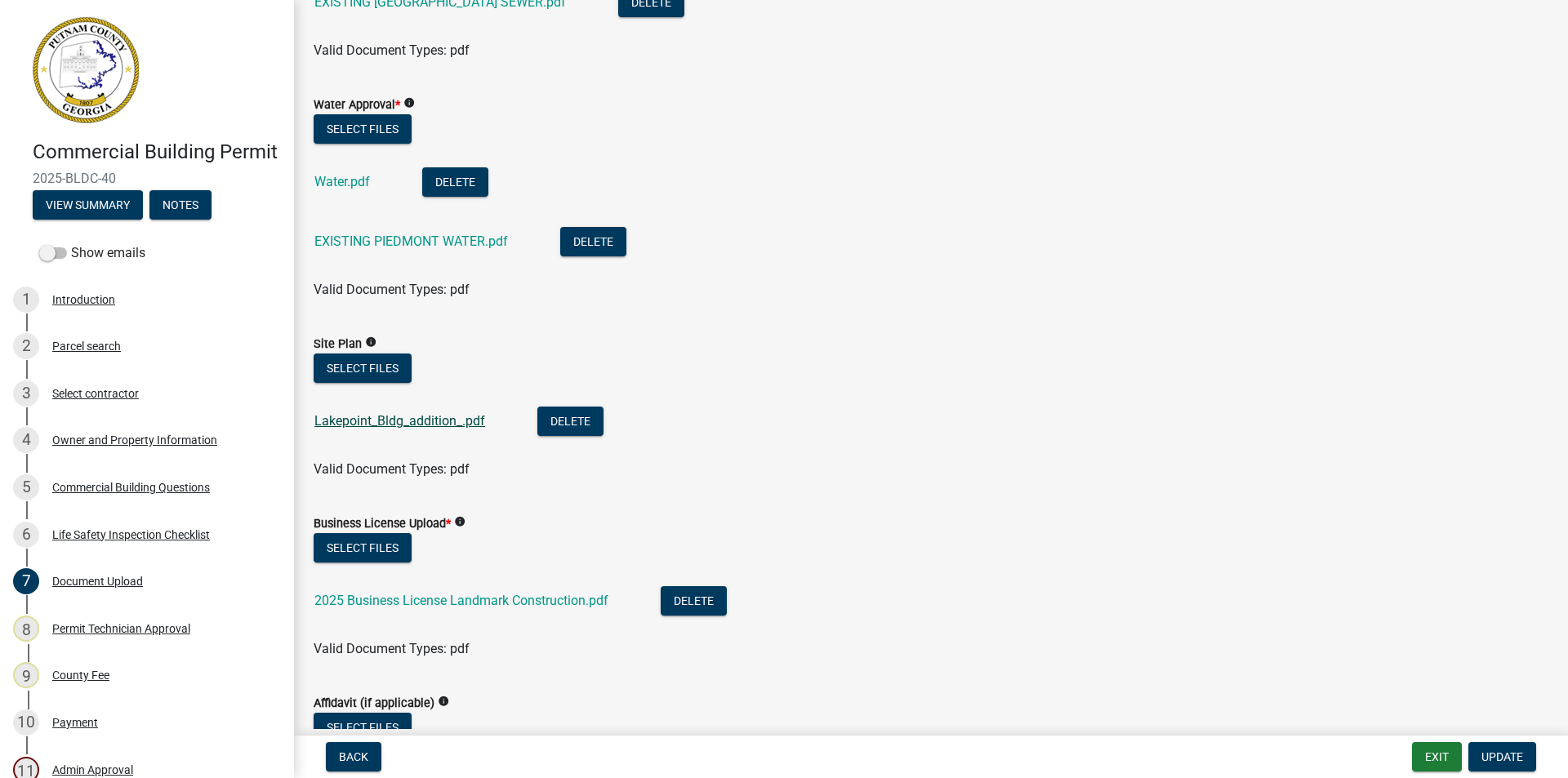
click at [369, 424] on link "Lakepoint_Bldg_addition_.pdf" at bounding box center [399, 420] width 171 height 15
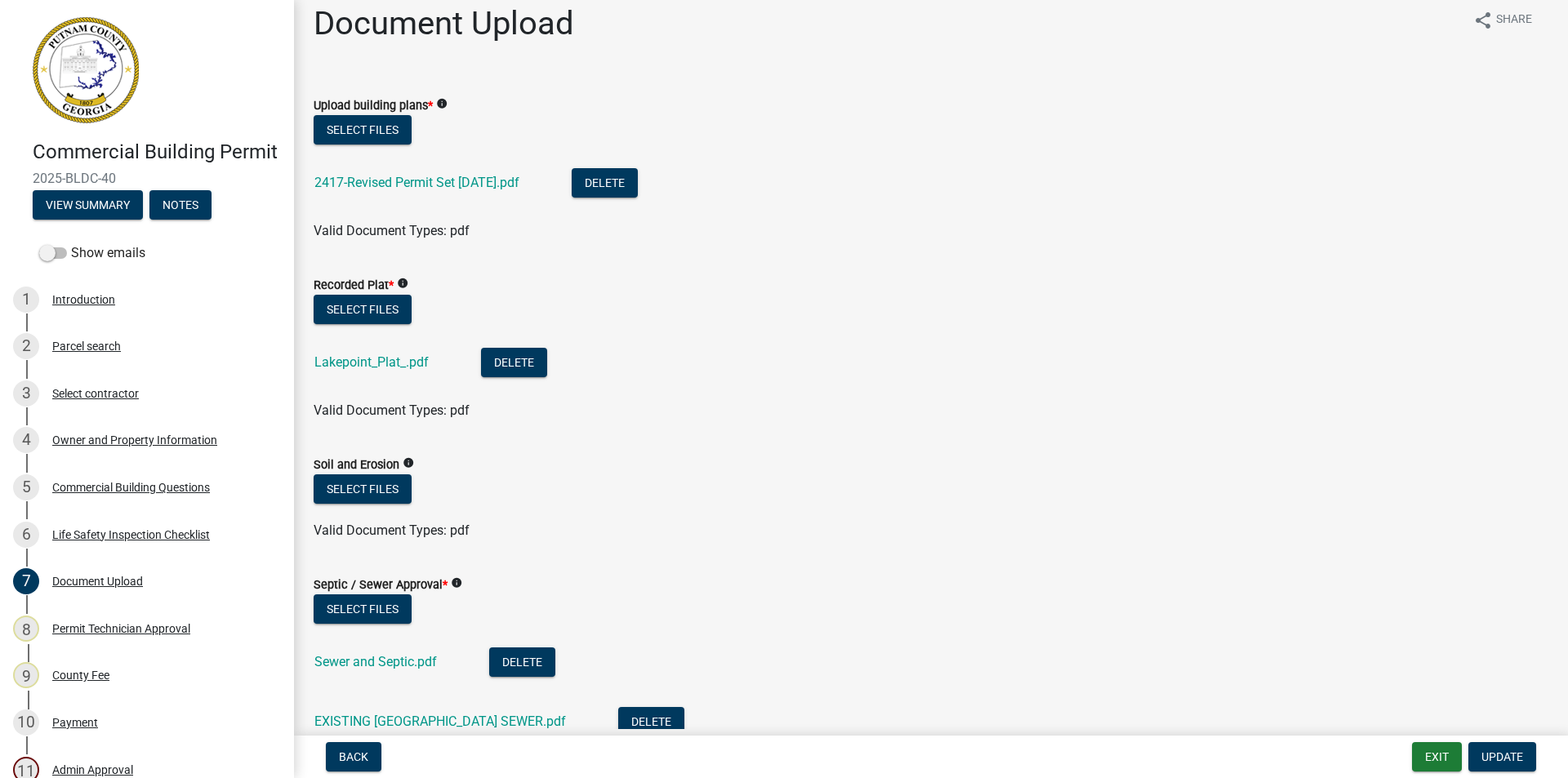
scroll to position [0, 0]
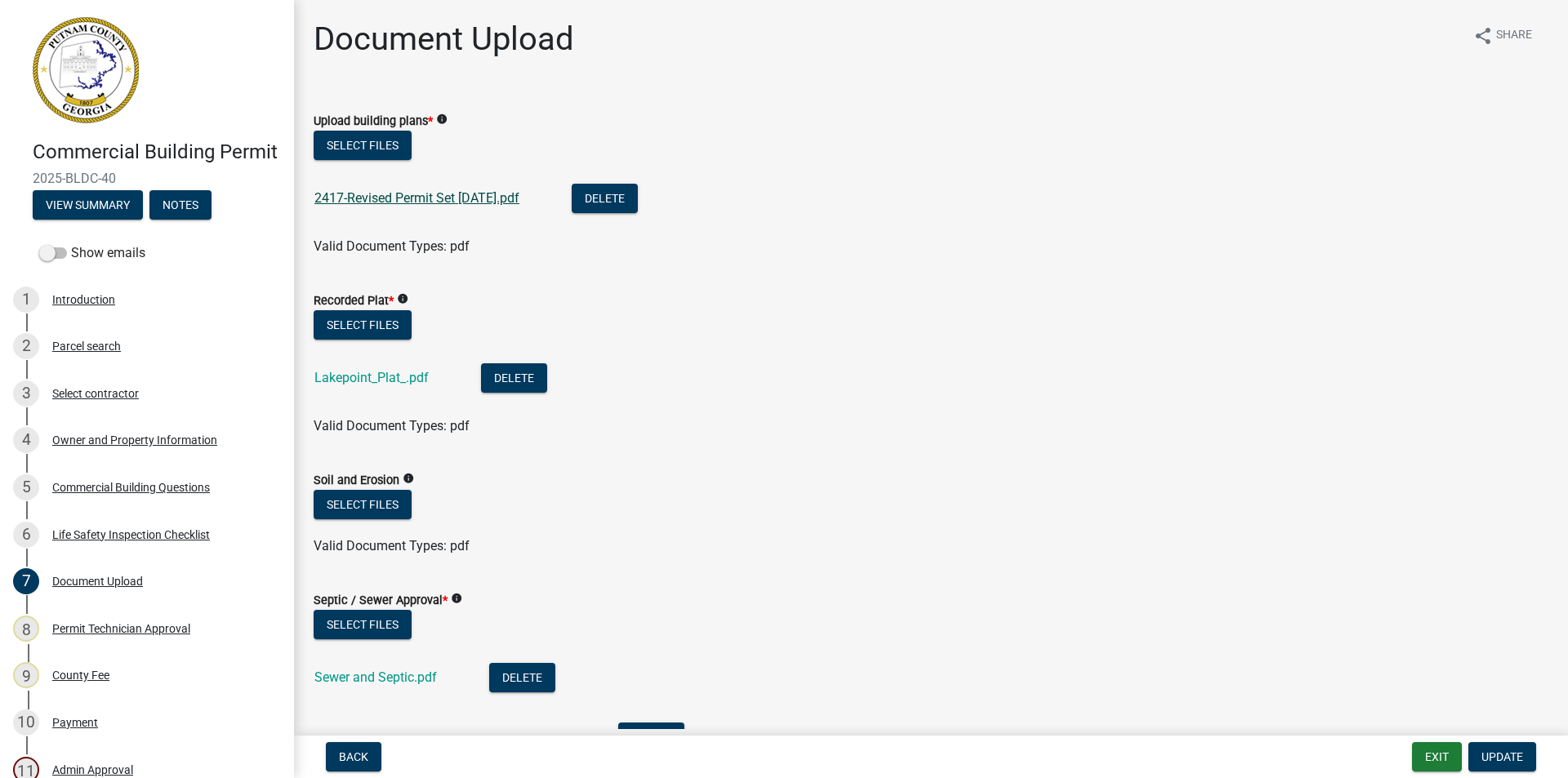
click at [397, 201] on link "2417-Revised Permit Set [DATE].pdf" at bounding box center [417, 198] width 205 height 15
